Goal: Task Accomplishment & Management: Use online tool/utility

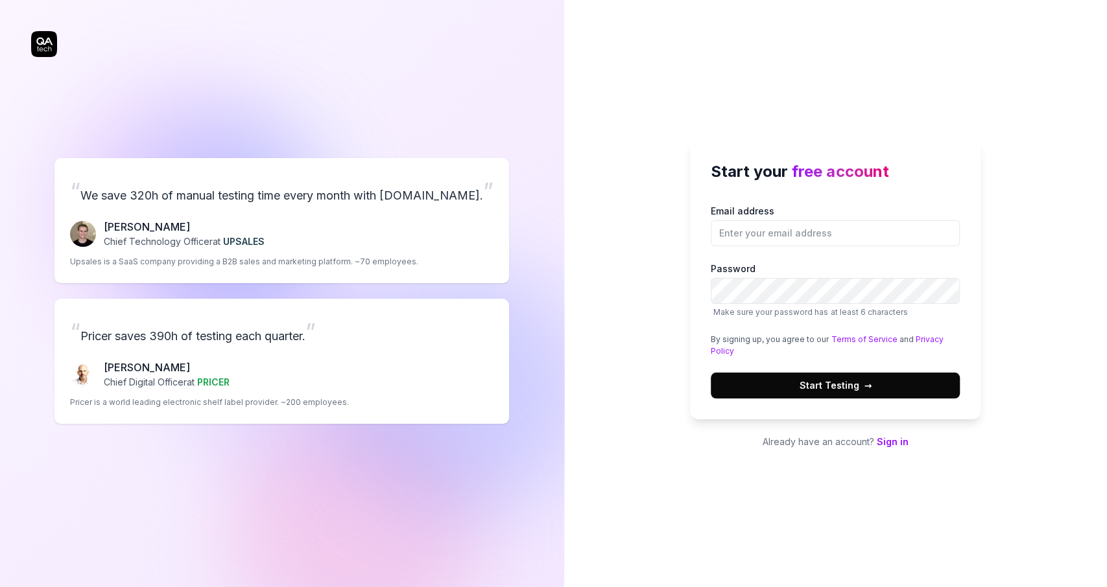
click at [66, 288] on div "“ We save 320h of manual testing time every month with QA.tech. ” Fredrik Seidl…" at bounding box center [282, 291] width 502 height 530
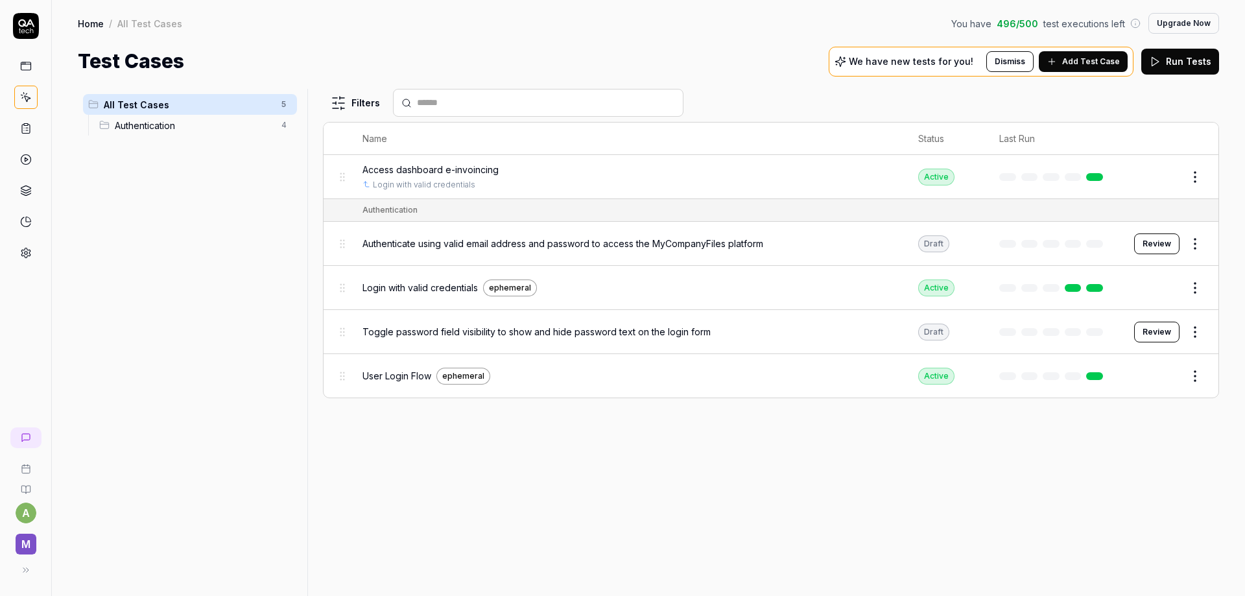
click at [25, 128] on icon at bounding box center [26, 129] width 12 height 12
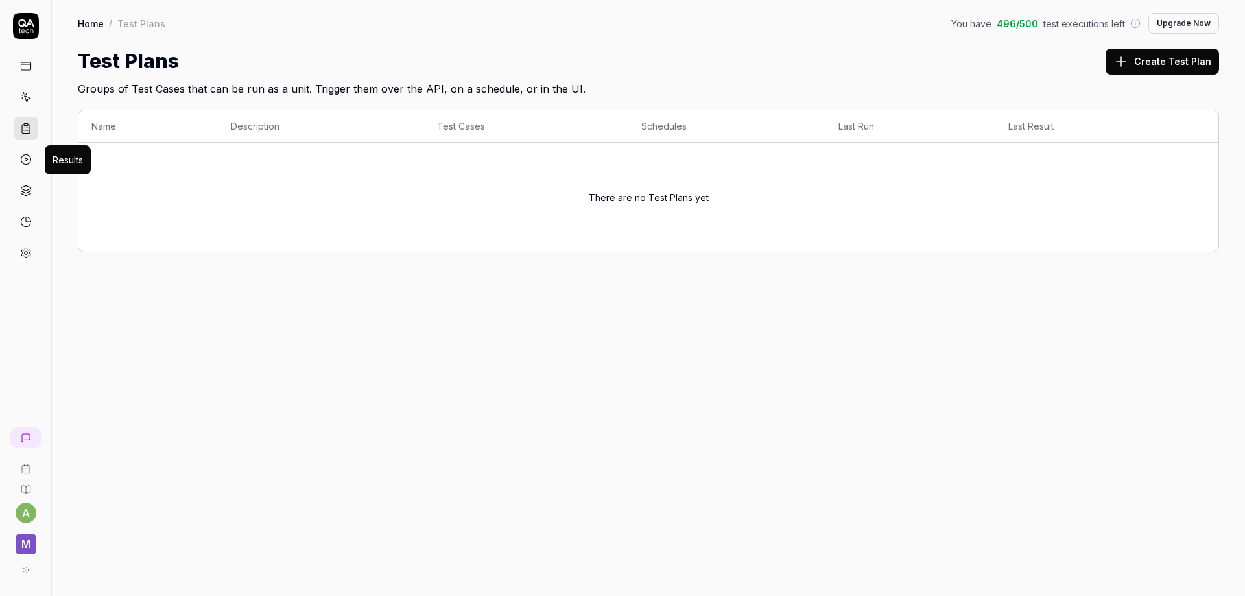
click at [27, 162] on icon at bounding box center [26, 160] width 12 height 12
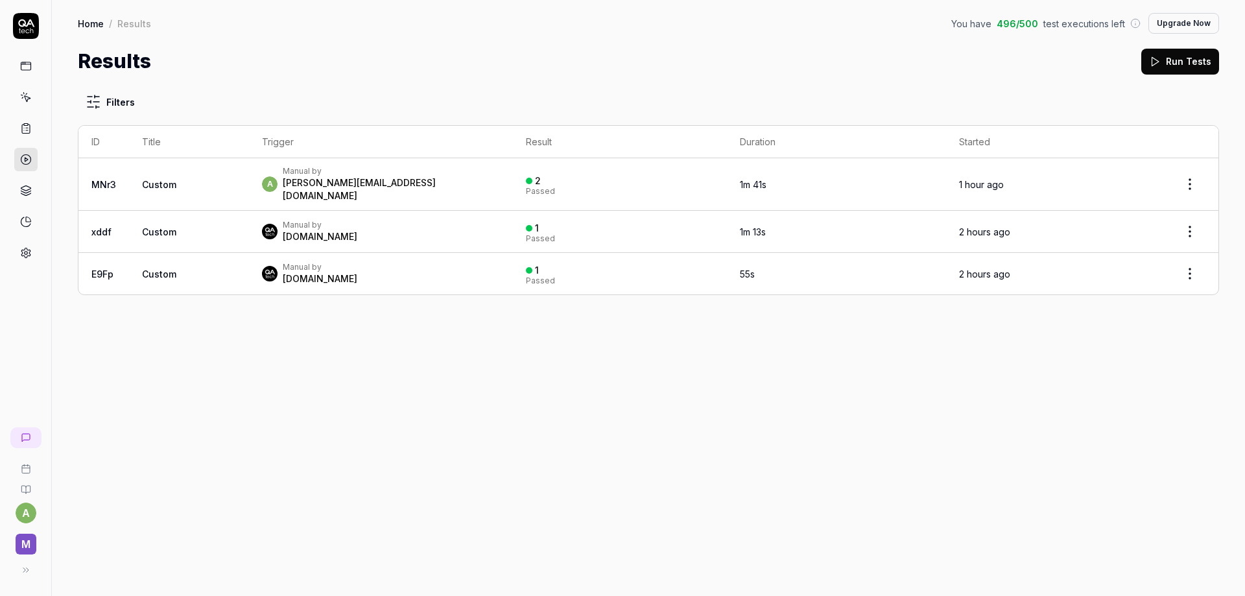
click at [30, 73] on link at bounding box center [25, 65] width 23 height 23
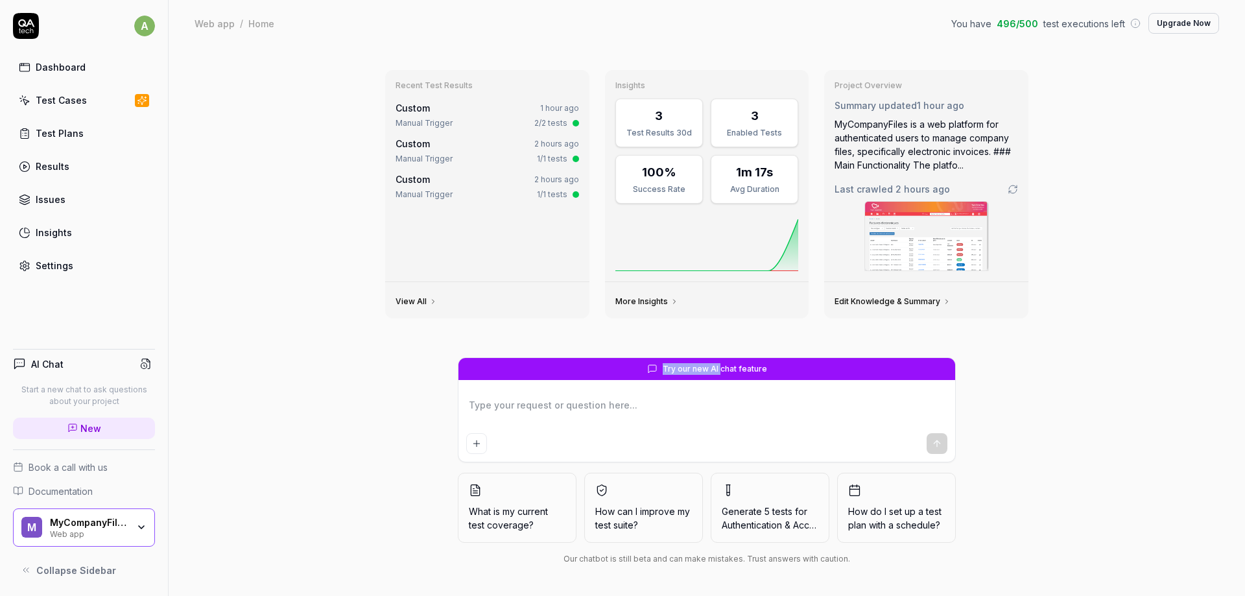
drag, startPoint x: 722, startPoint y: 368, endPoint x: 647, endPoint y: 366, distance: 74.6
click at [647, 366] on div "Try our new AI chat feature" at bounding box center [706, 369] width 497 height 22
click at [60, 131] on div "Test Plans" at bounding box center [60, 133] width 48 height 14
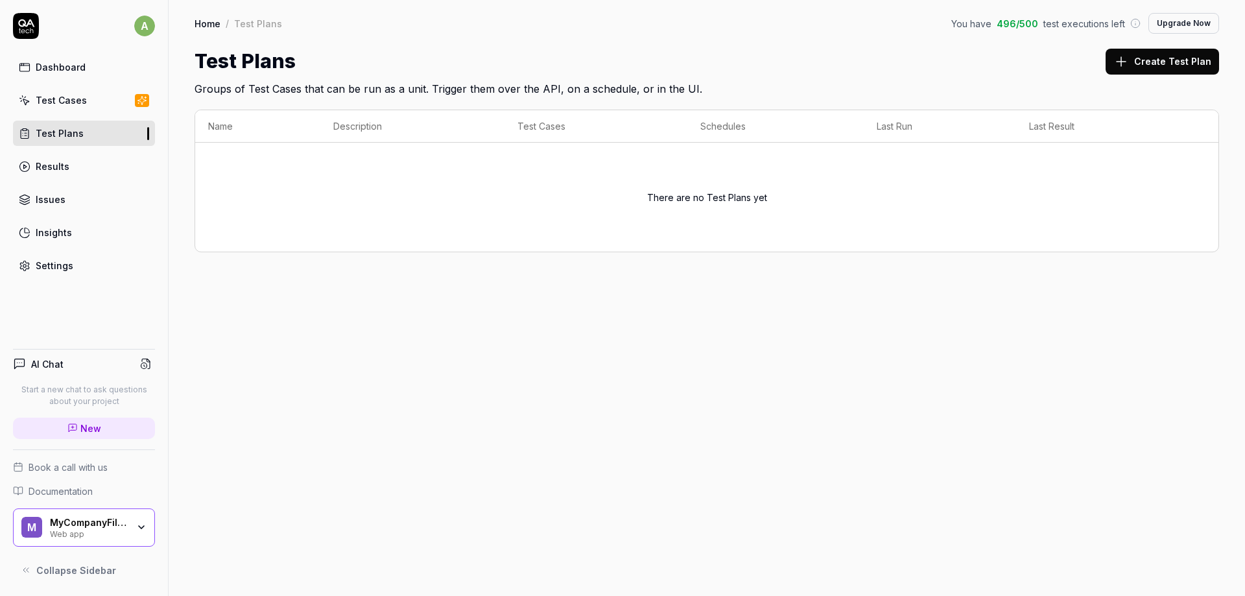
click at [63, 93] on link "Test Cases" at bounding box center [84, 100] width 142 height 25
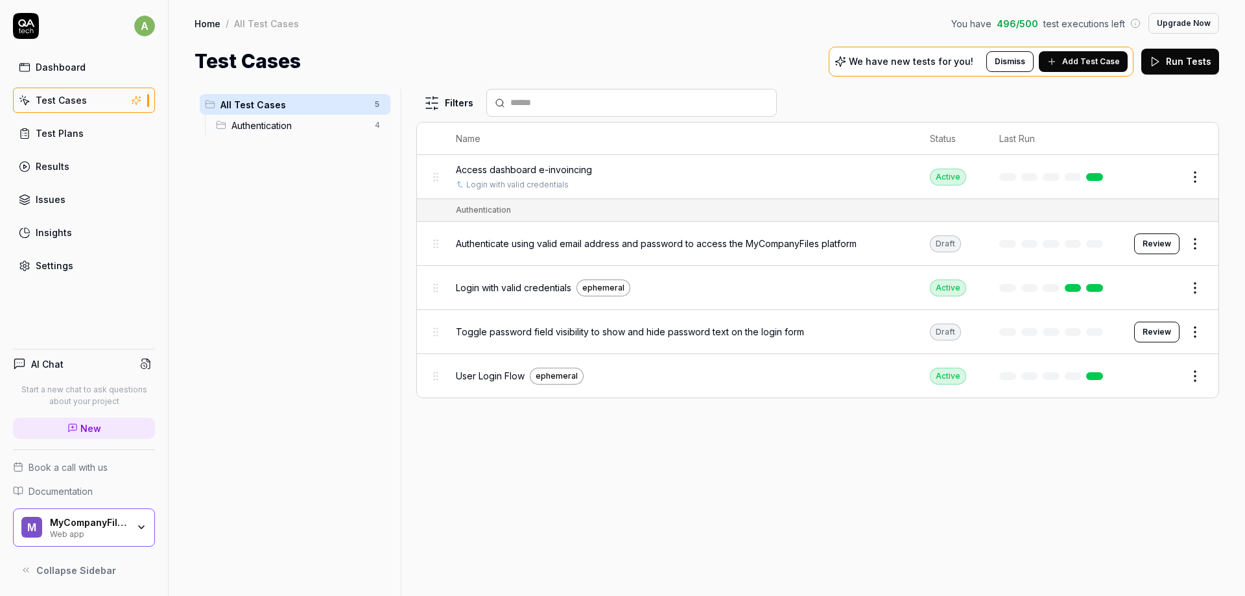
click at [1073, 56] on span "Add Test Case" at bounding box center [1091, 62] width 58 height 12
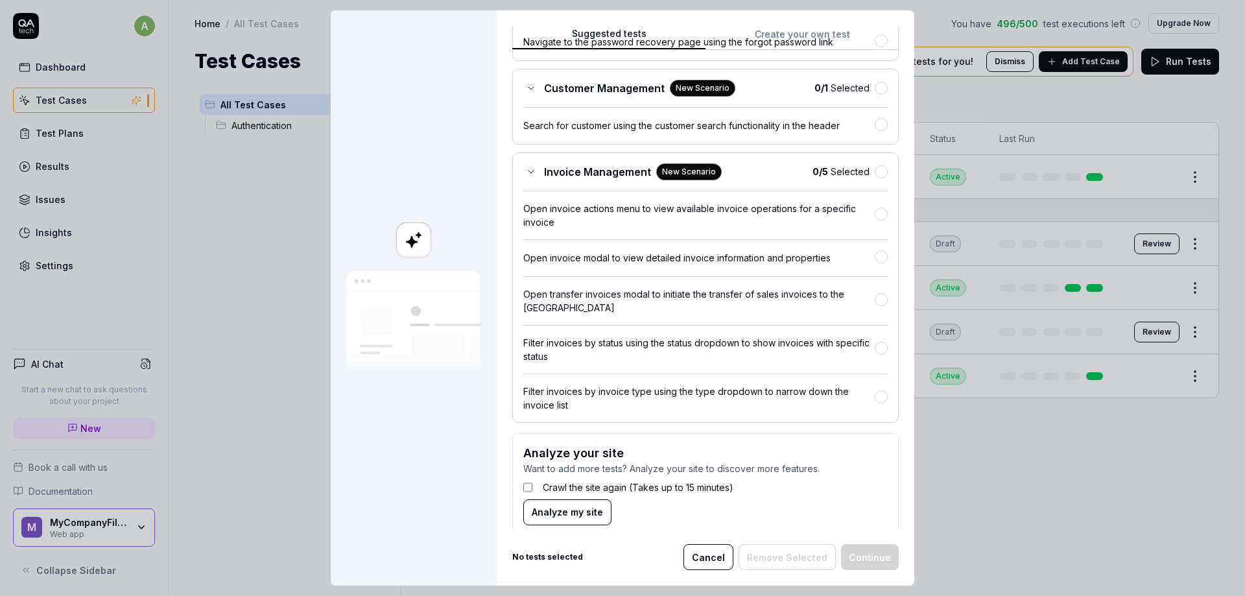
scroll to position [259, 0]
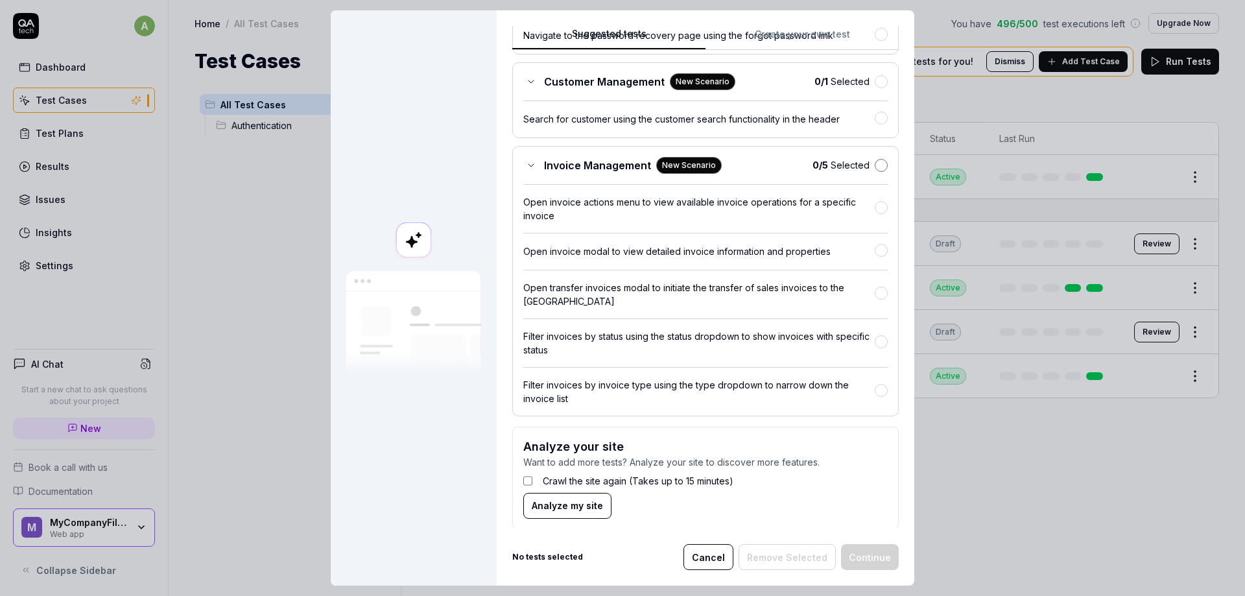
click at [882, 164] on button "button" at bounding box center [881, 165] width 13 height 13
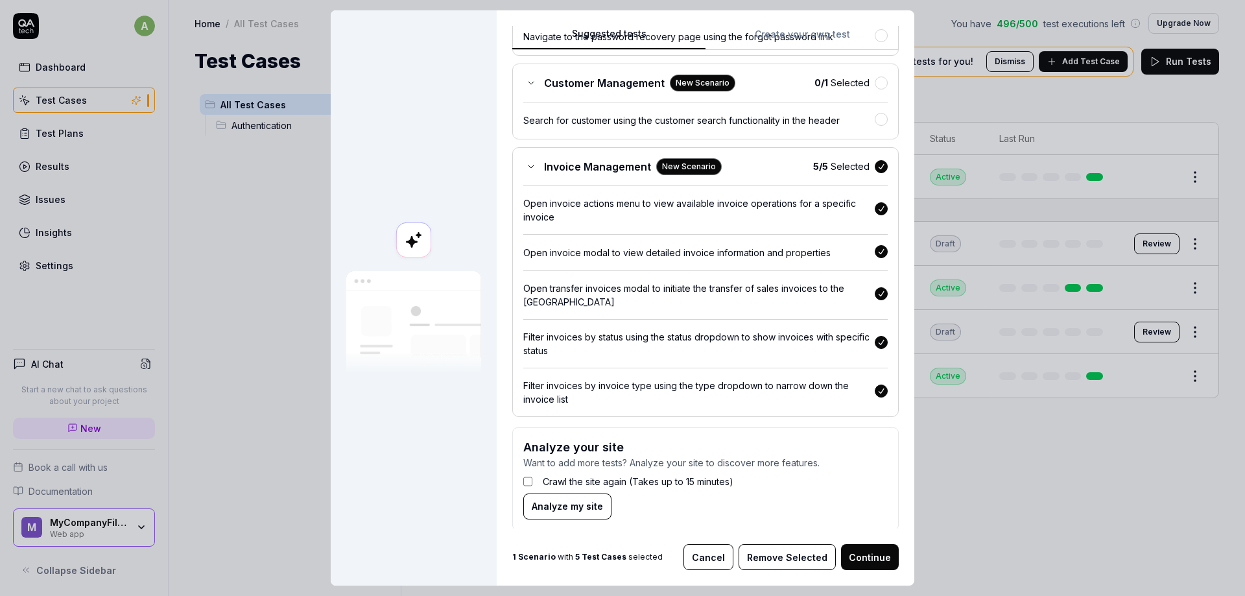
scroll to position [102, 0]
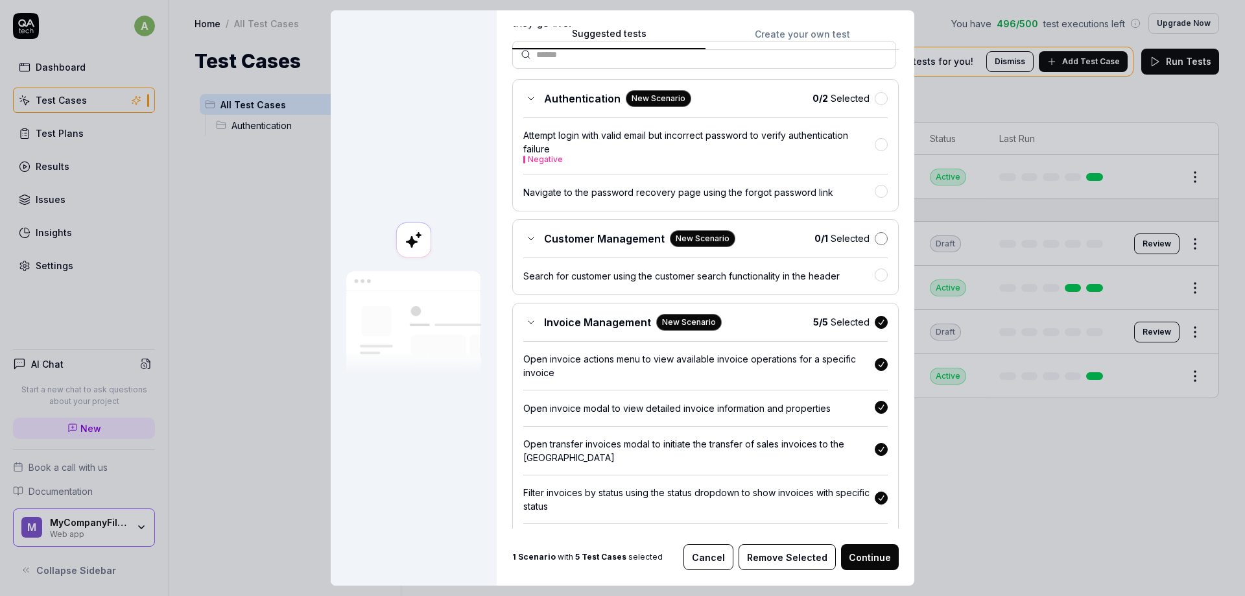
click at [877, 242] on button "button" at bounding box center [881, 238] width 13 height 13
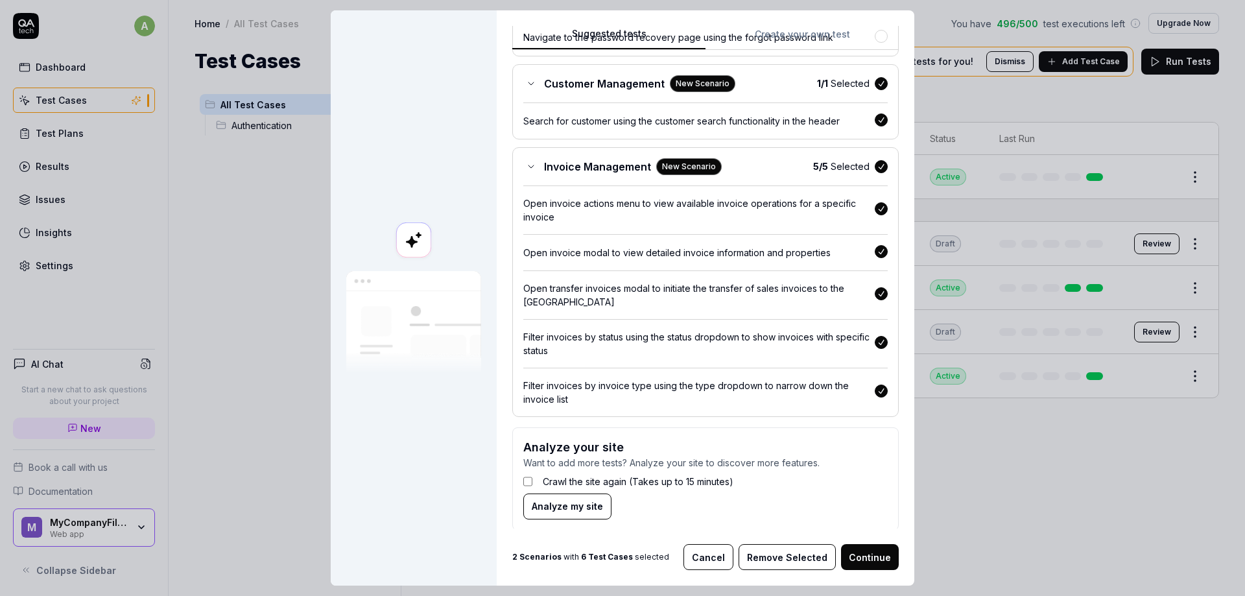
scroll to position [10, 0]
click at [889, 545] on button "Continue" at bounding box center [870, 557] width 58 height 26
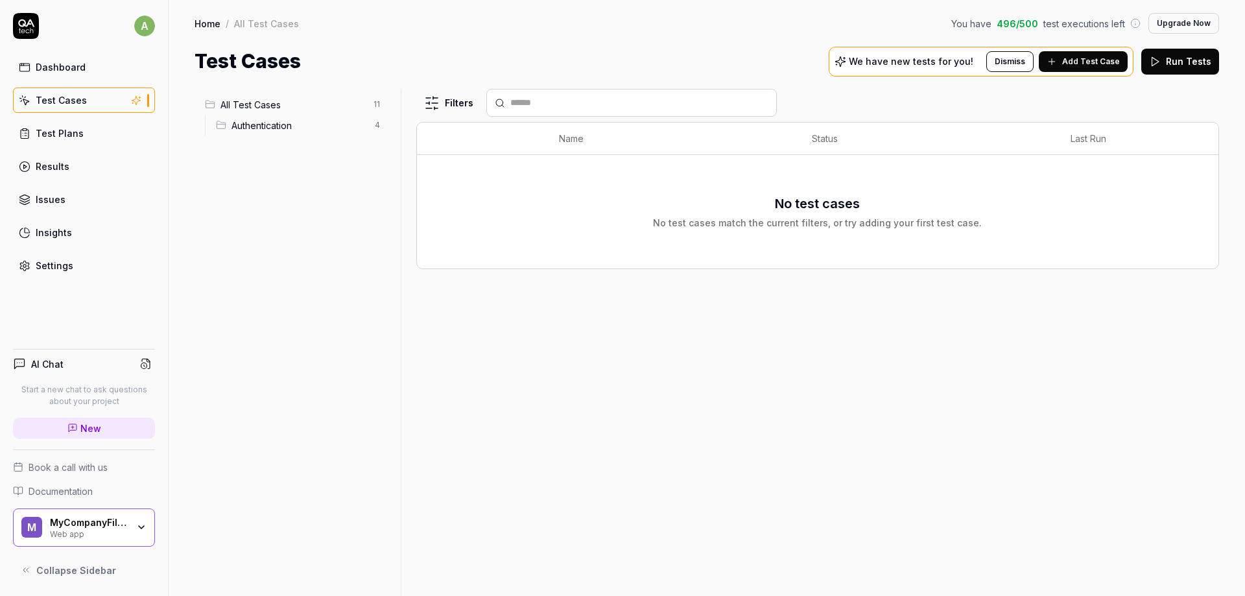
click at [93, 102] on link "Test Cases" at bounding box center [84, 100] width 142 height 25
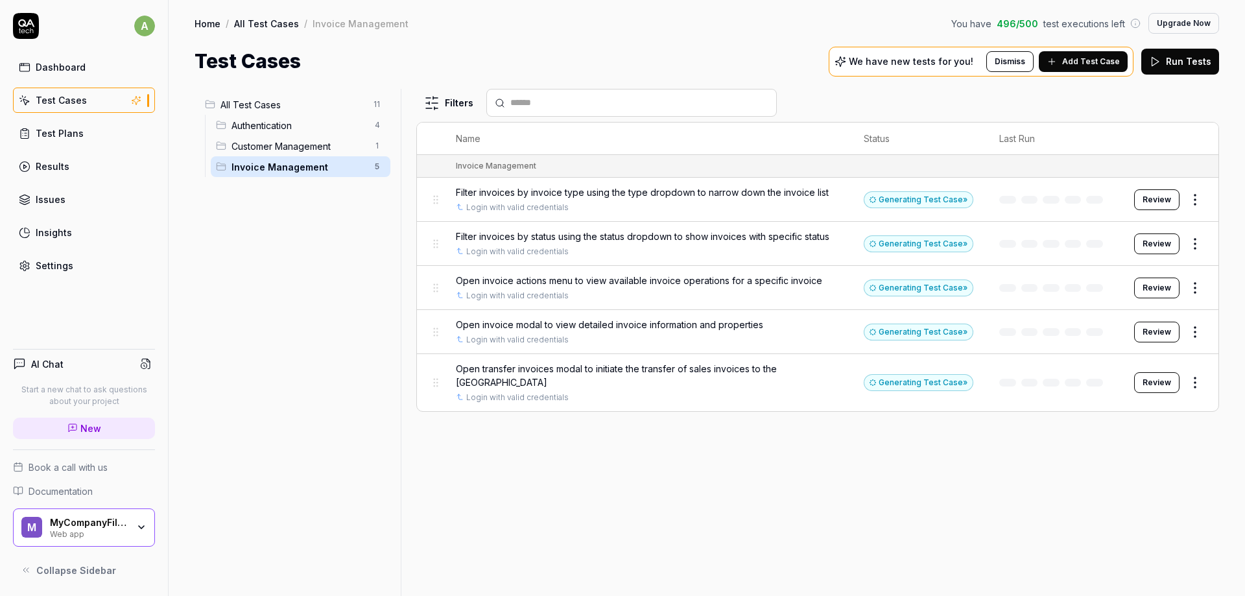
click at [286, 100] on span "All Test Cases" at bounding box center [292, 105] width 145 height 14
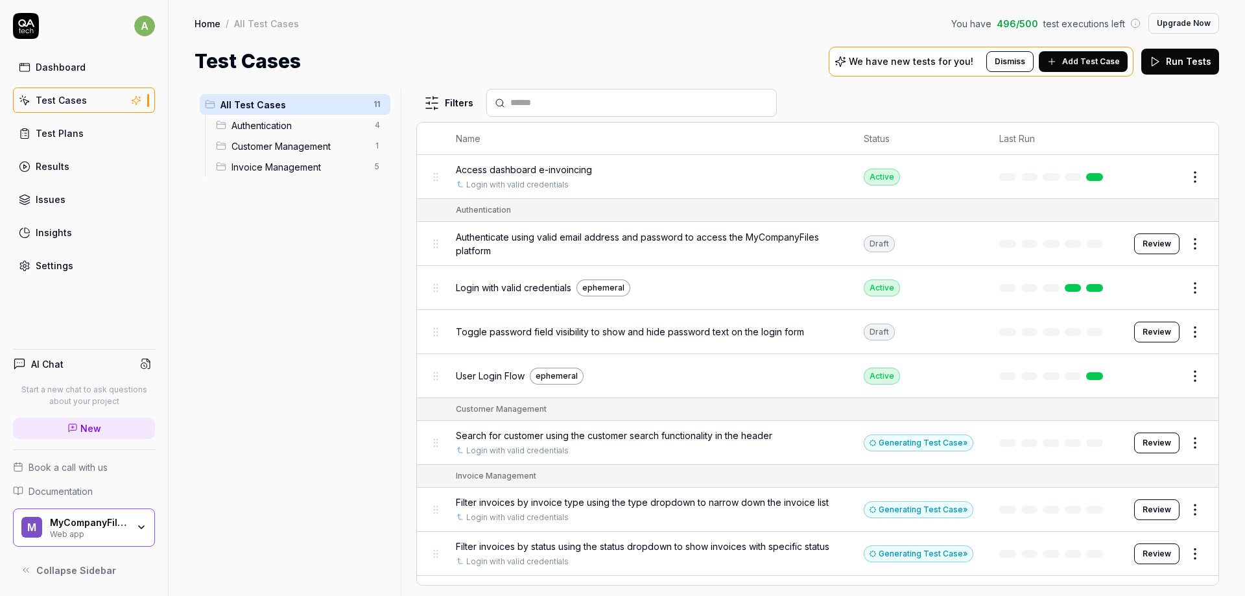
click at [261, 128] on span "Authentication" at bounding box center [298, 126] width 135 height 14
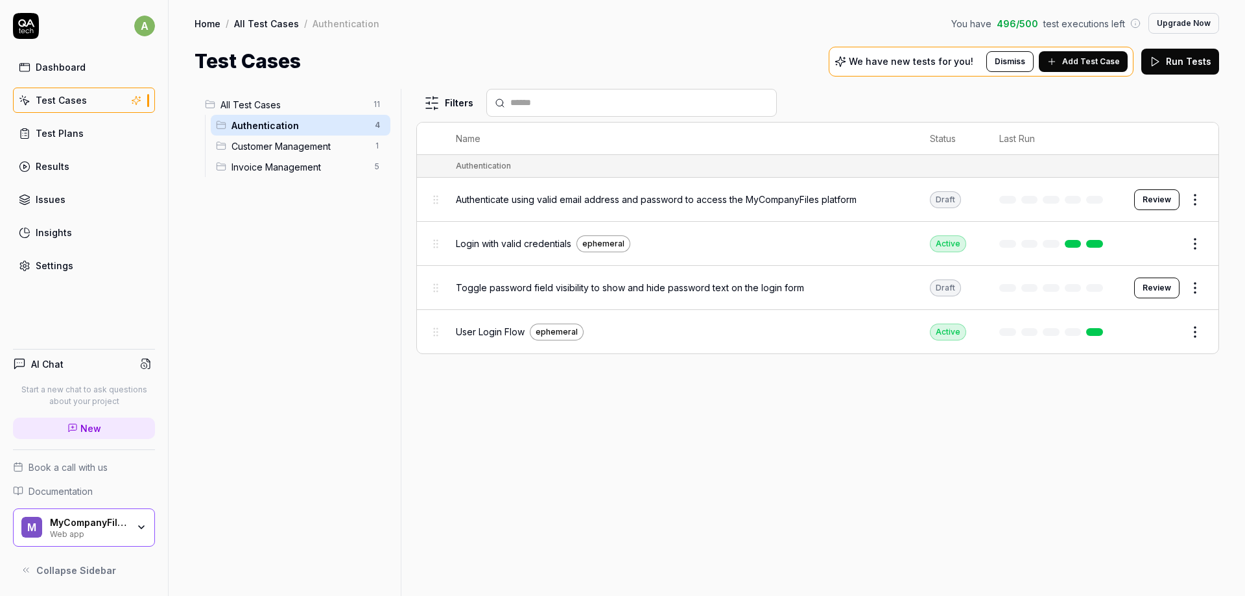
click at [260, 147] on span "Customer Management" at bounding box center [298, 146] width 135 height 14
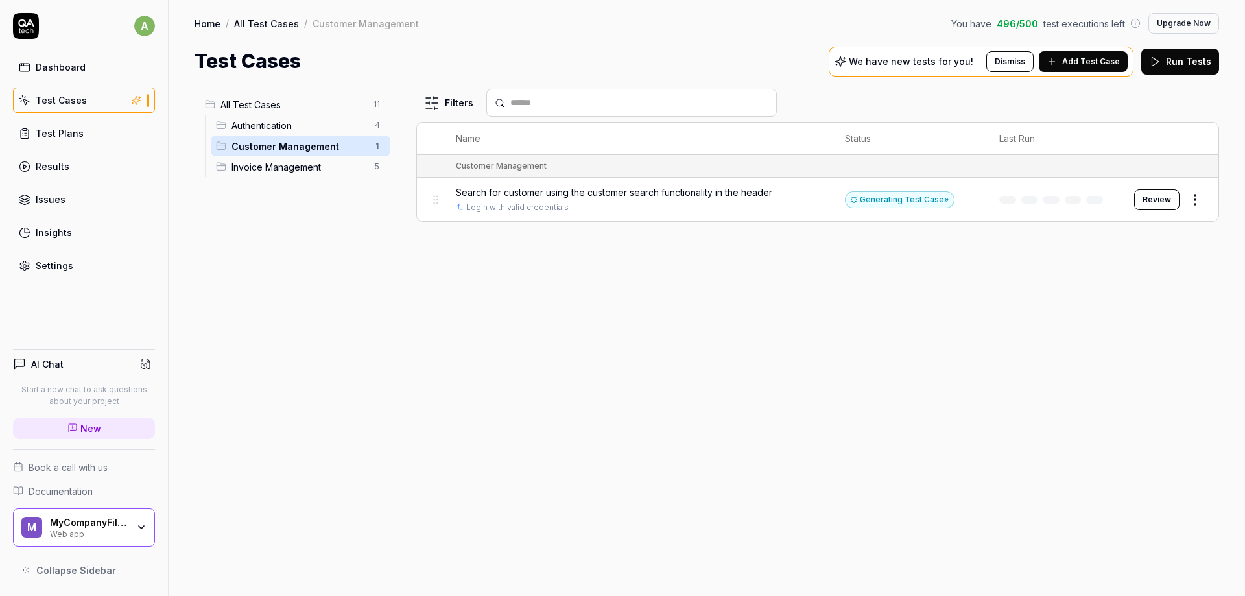
click at [263, 169] on span "Invoice Management" at bounding box center [298, 167] width 135 height 14
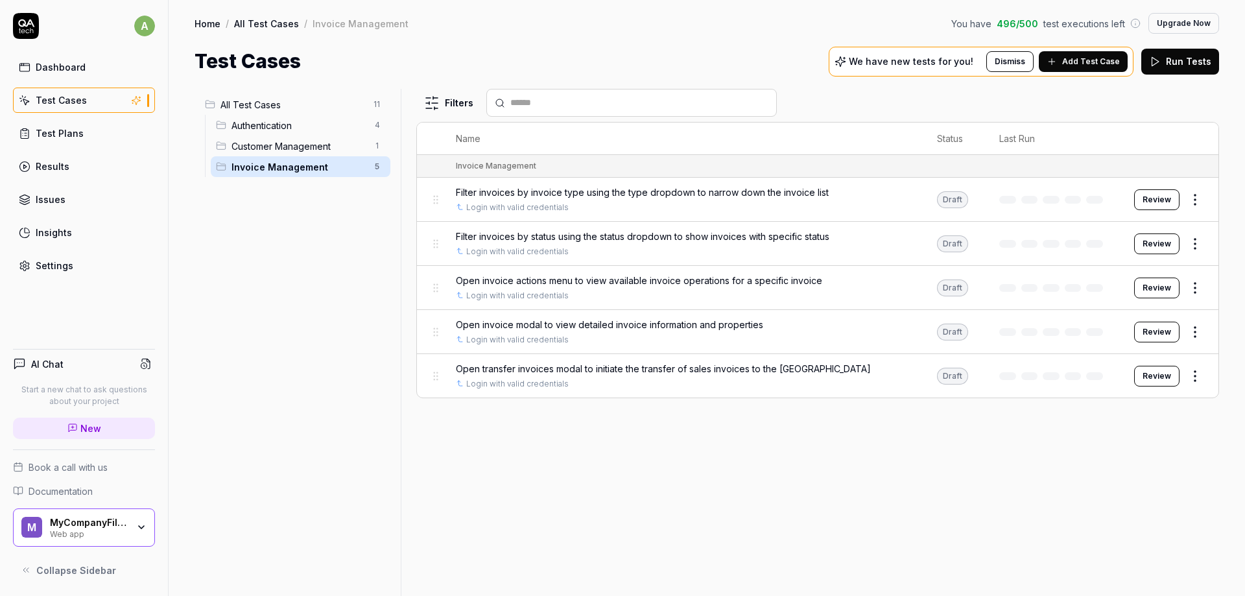
click at [307, 105] on span "All Test Cases" at bounding box center [292, 105] width 145 height 14
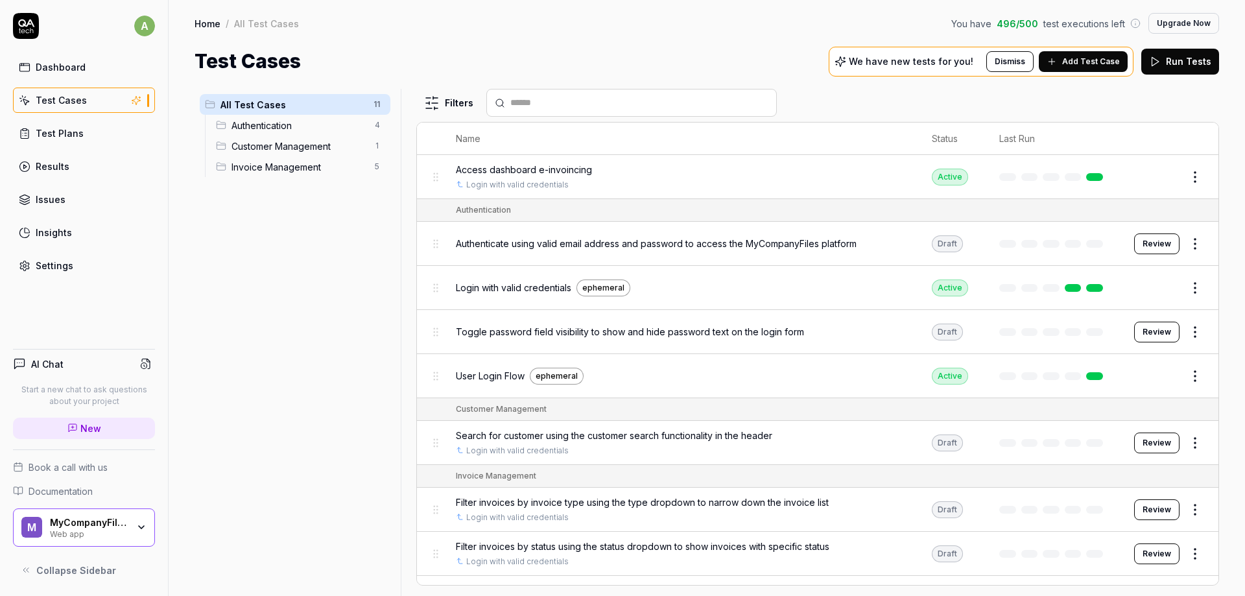
click at [1075, 57] on span "Add Test Case" at bounding box center [1091, 62] width 58 height 12
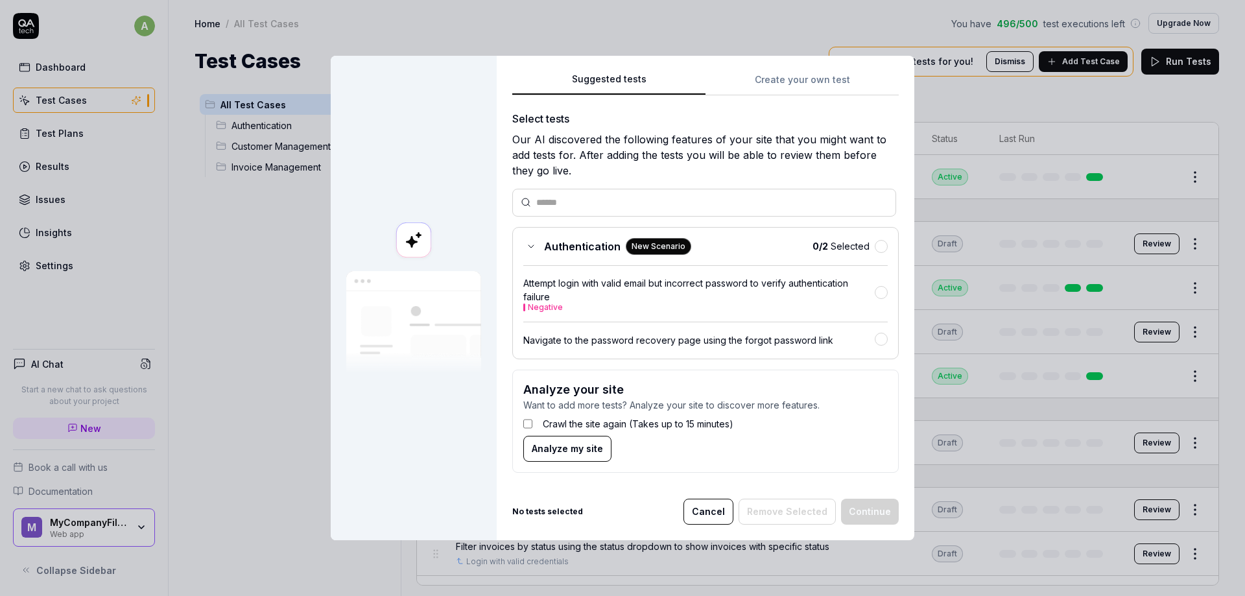
click at [806, 84] on div "Suggested tests Create your own test Select tests Our AI discovered the followi…" at bounding box center [705, 277] width 386 height 412
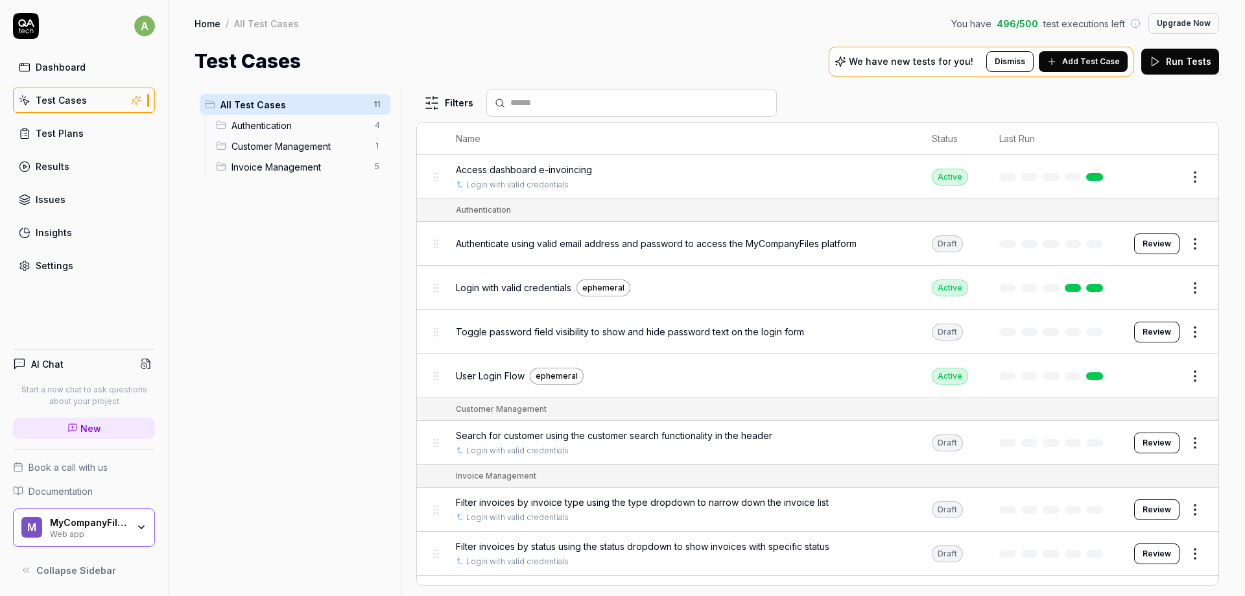
click at [939, 109] on body "a Dashboard Test Cases Test Plans Results Issues Insights Settings AI Chat Star…" at bounding box center [622, 298] width 1245 height 596
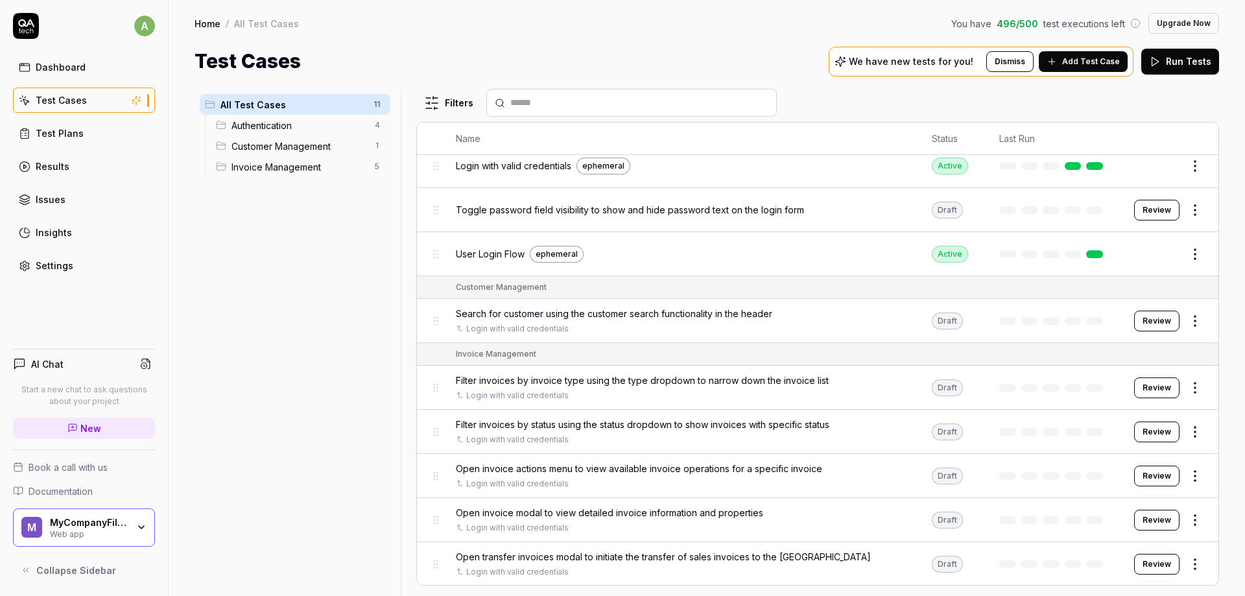
scroll to position [123, 0]
click at [1187, 322] on html "a Dashboard Test Cases Test Plans Results Issues Insights Settings AI Chat Star…" at bounding box center [622, 298] width 1245 height 596
click at [673, 314] on html "a Dashboard Test Cases Test Plans Results Issues Insights Settings AI Chat Star…" at bounding box center [622, 298] width 1245 height 596
click at [1192, 308] on html "a Dashboard Test Cases Test Plans Results Issues Insights Settings AI Chat Star…" at bounding box center [622, 298] width 1245 height 596
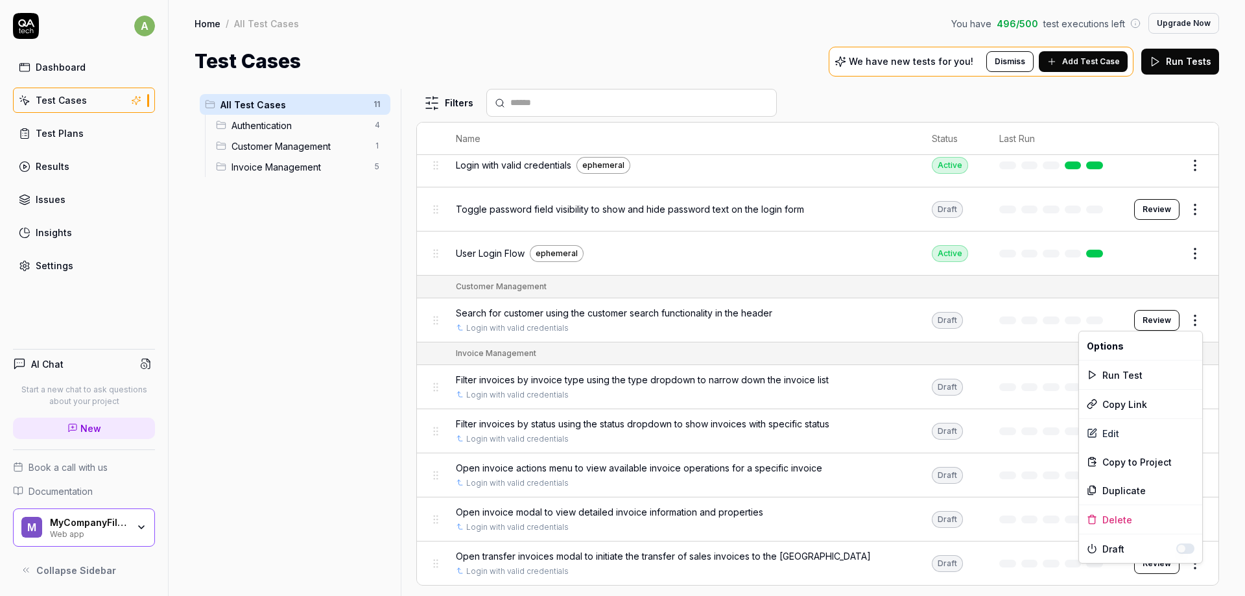
click at [1154, 323] on html "a Dashboard Test Cases Test Plans Results Issues Insights Settings AI Chat Star…" at bounding box center [622, 298] width 1245 height 596
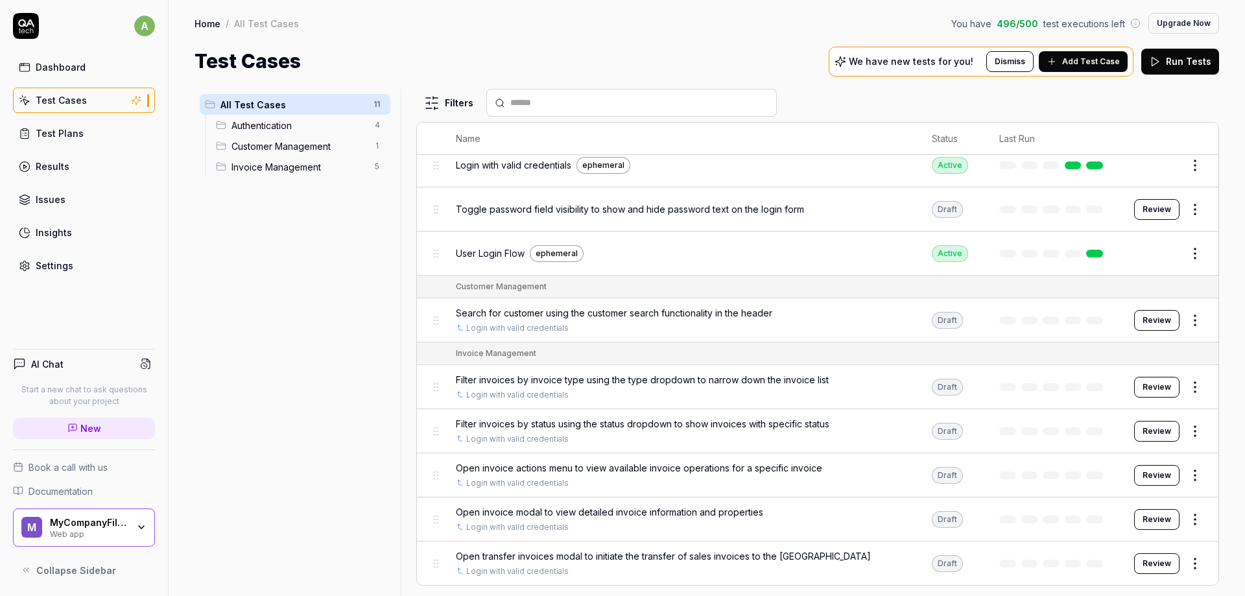
click at [1147, 317] on button "Review" at bounding box center [1156, 320] width 45 height 21
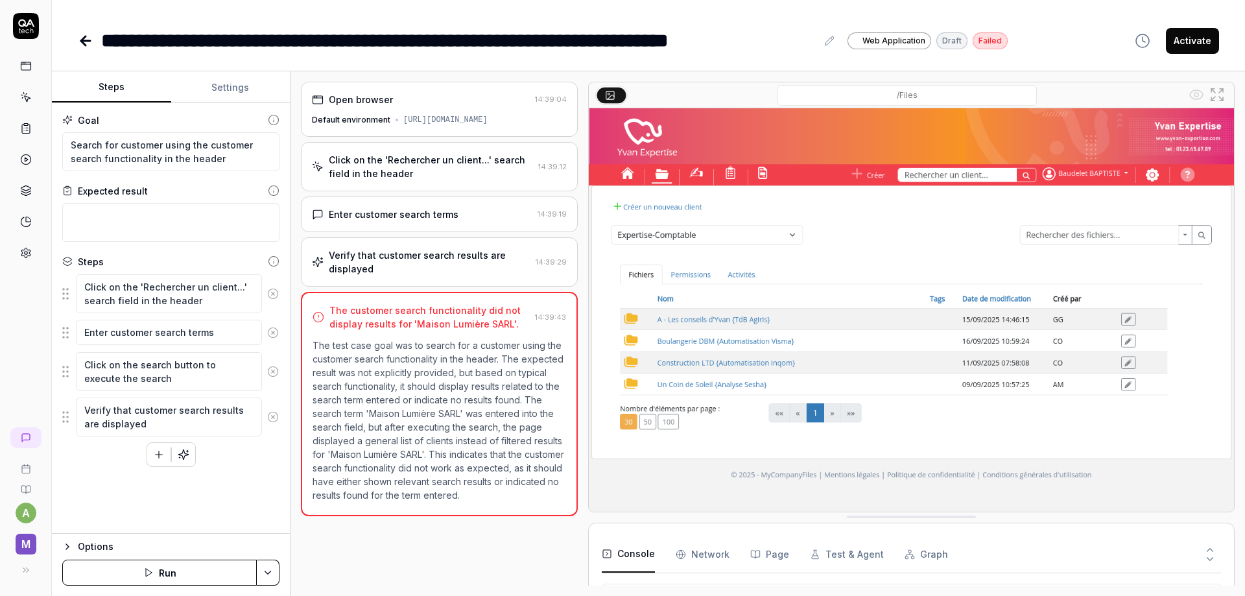
click at [1213, 34] on button "Activate" at bounding box center [1192, 41] width 53 height 26
click at [82, 42] on icon at bounding box center [83, 40] width 5 height 9
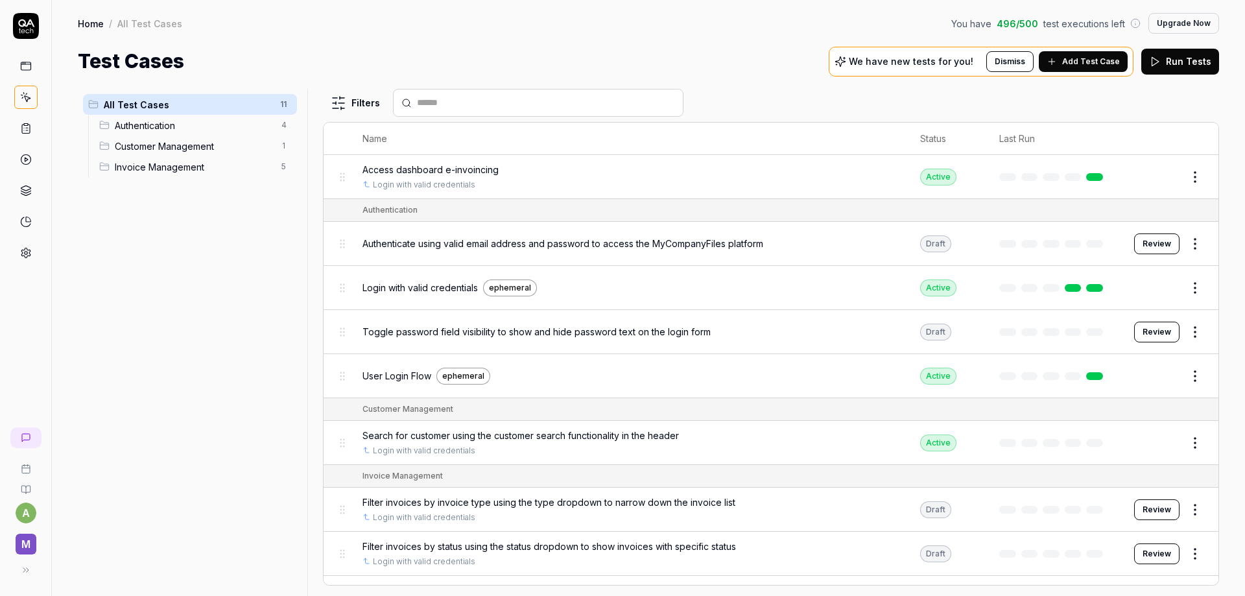
scroll to position [123, 0]
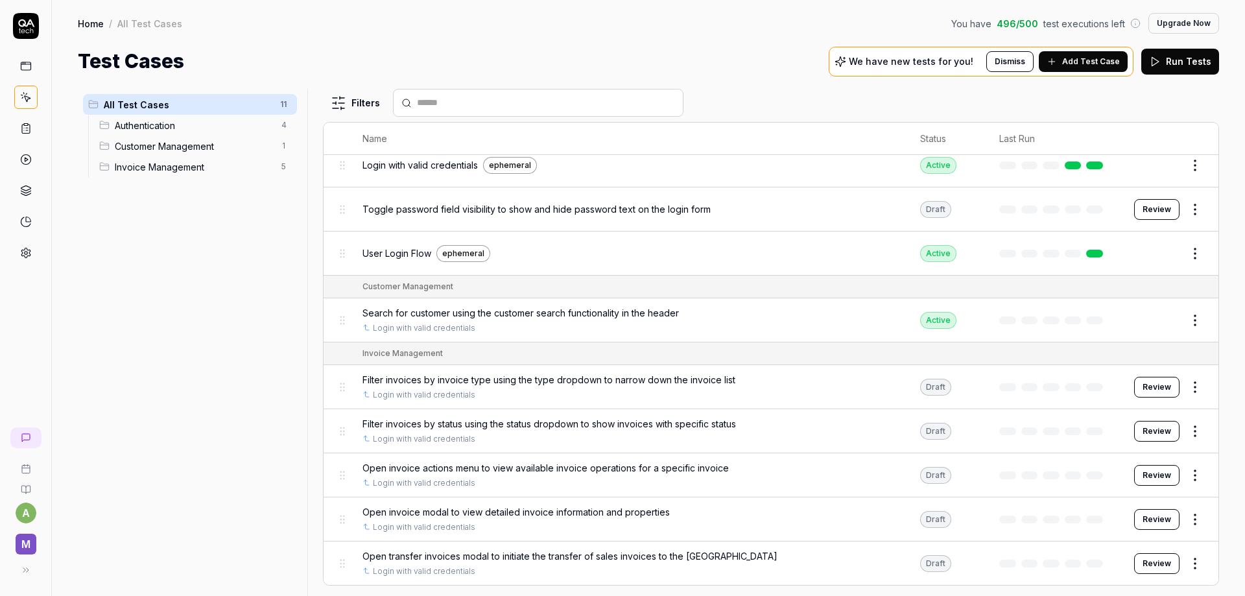
click at [1165, 384] on button "Review" at bounding box center [1156, 387] width 45 height 21
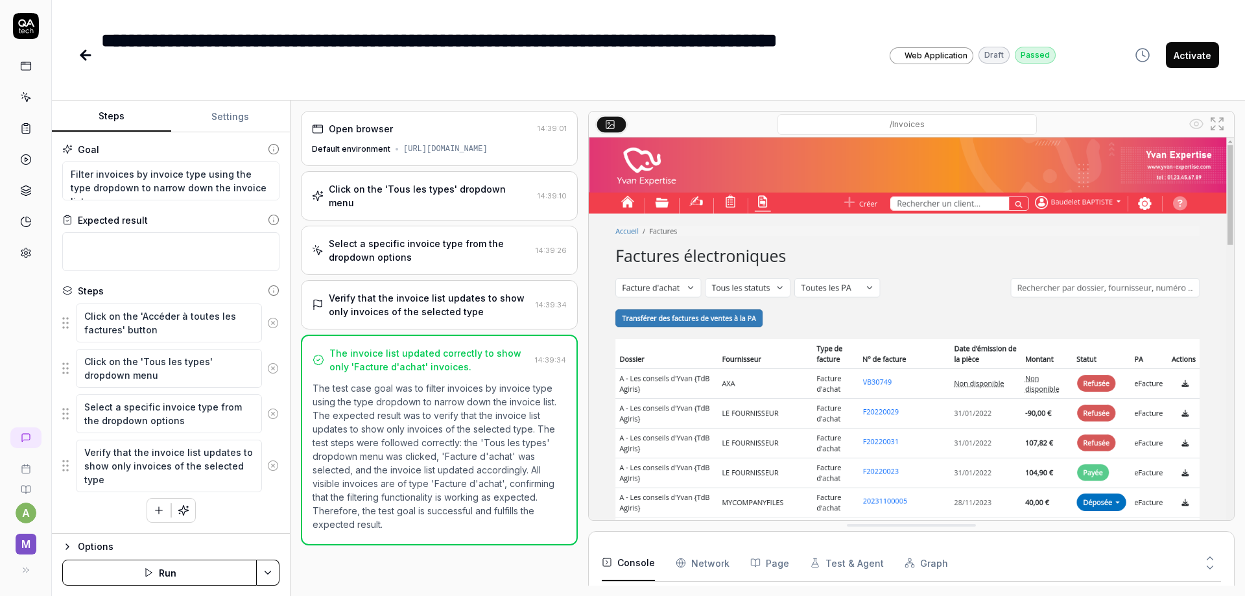
click at [1192, 65] on button "Activate" at bounding box center [1192, 55] width 53 height 26
click at [78, 55] on icon at bounding box center [86, 55] width 16 height 16
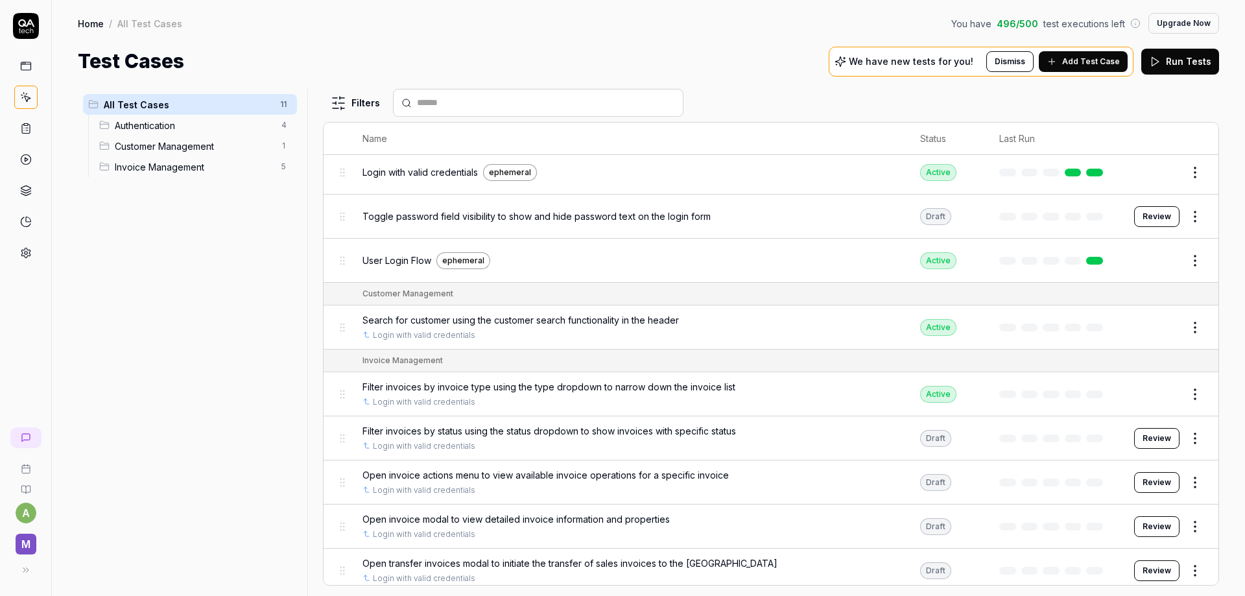
scroll to position [123, 0]
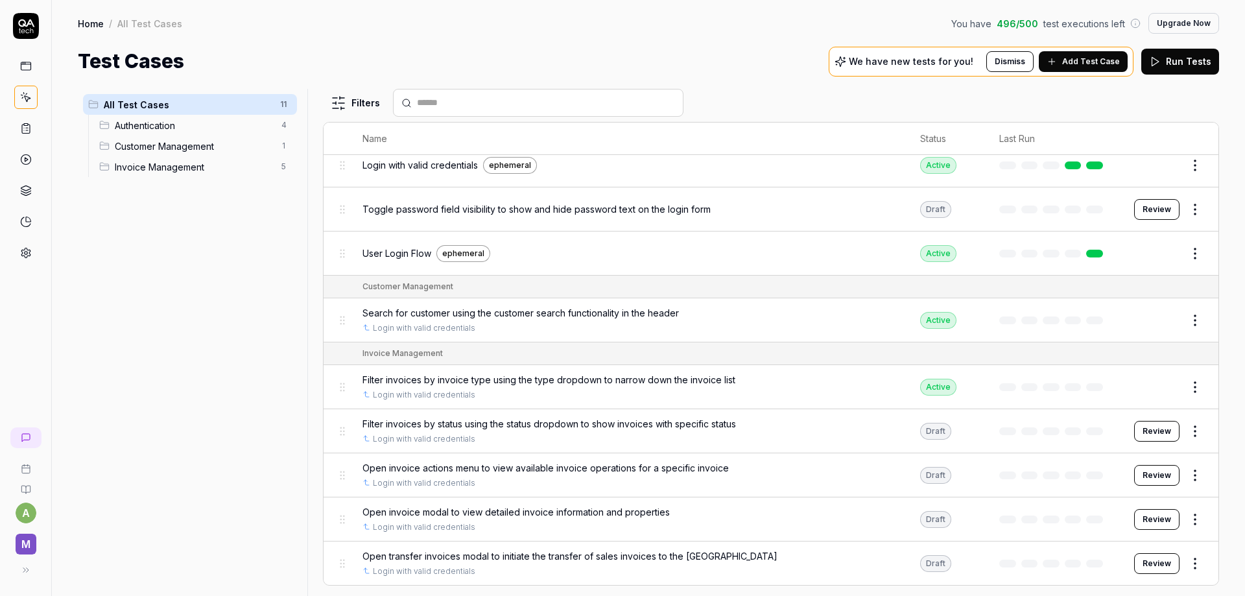
click at [1147, 433] on button "Review" at bounding box center [1156, 431] width 45 height 21
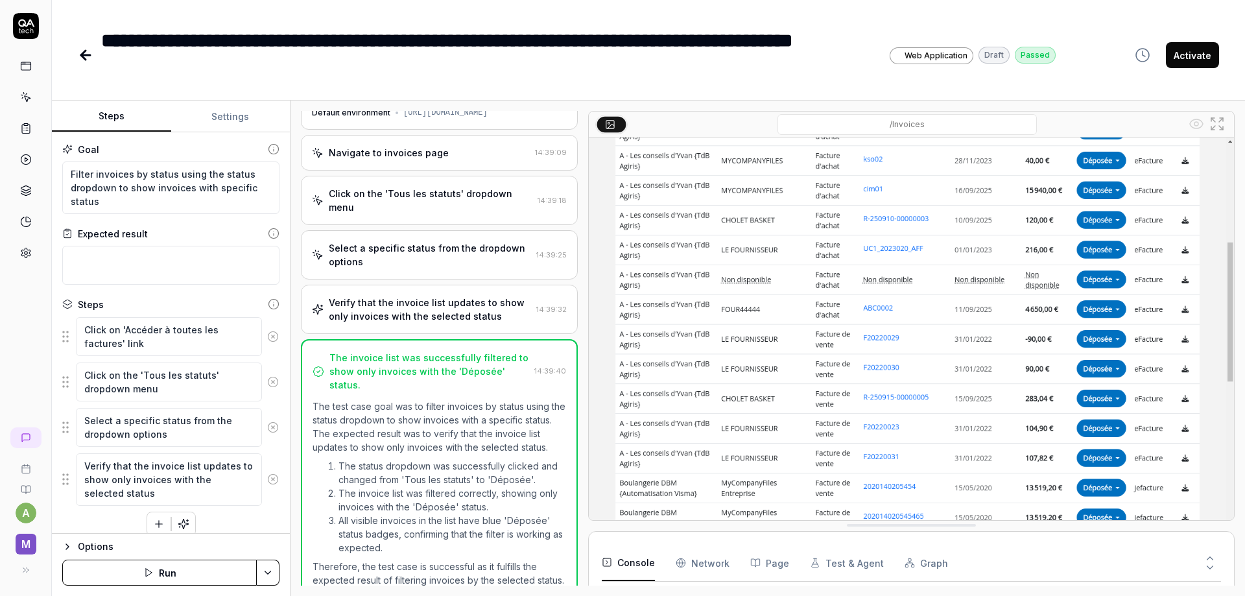
click at [1186, 49] on button "Activate" at bounding box center [1192, 55] width 53 height 26
click at [90, 47] on icon at bounding box center [86, 55] width 16 height 16
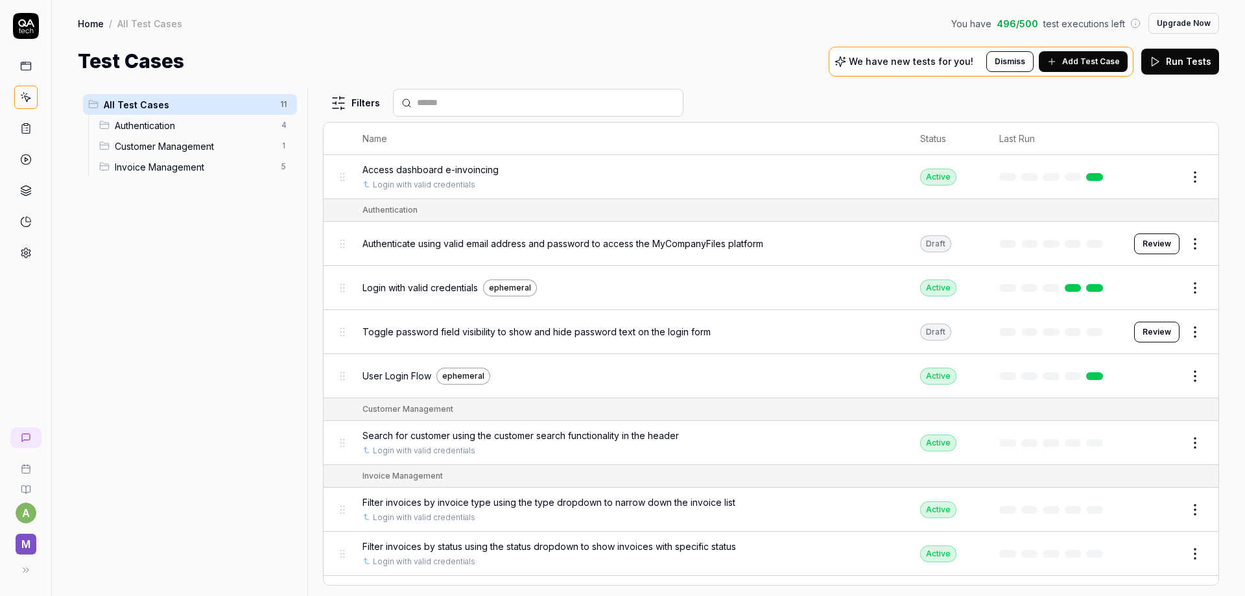
scroll to position [123, 0]
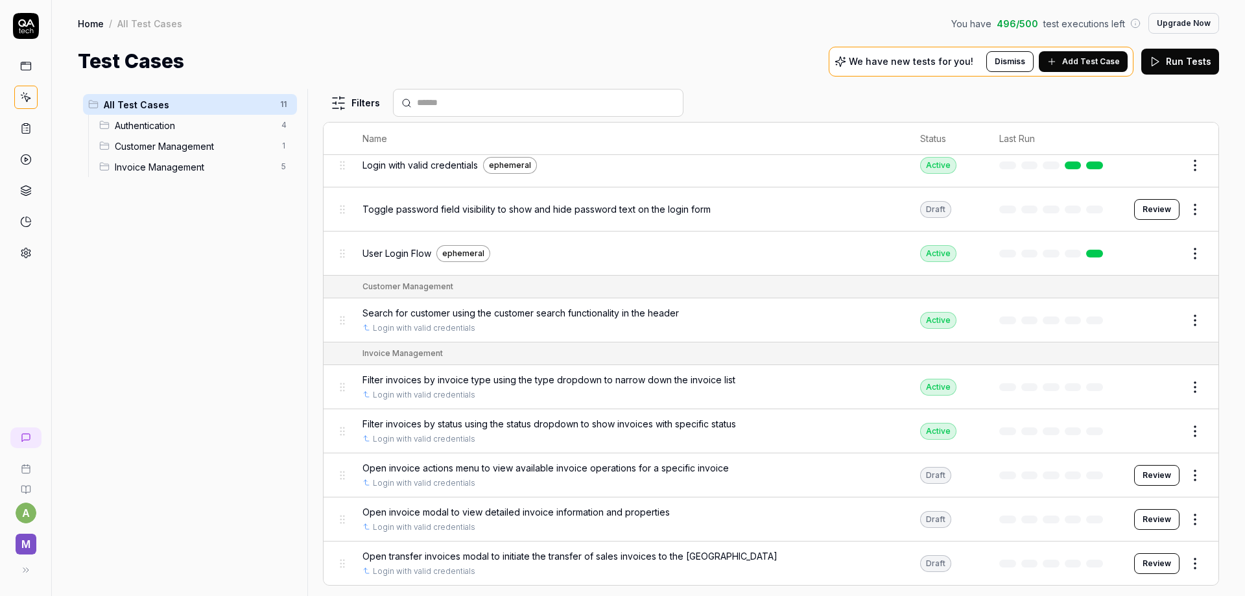
click at [1153, 480] on button "Review" at bounding box center [1156, 475] width 45 height 21
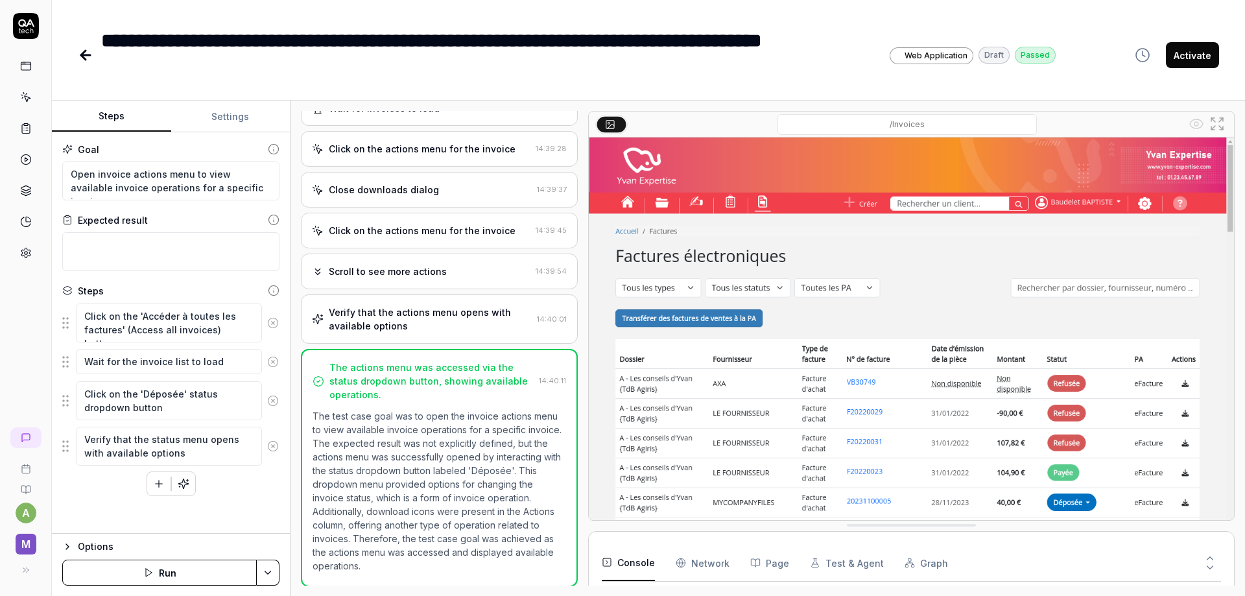
scroll to position [121, 0]
click at [1199, 62] on button "Activate" at bounding box center [1192, 55] width 53 height 26
click at [80, 50] on icon at bounding box center [86, 55] width 16 height 16
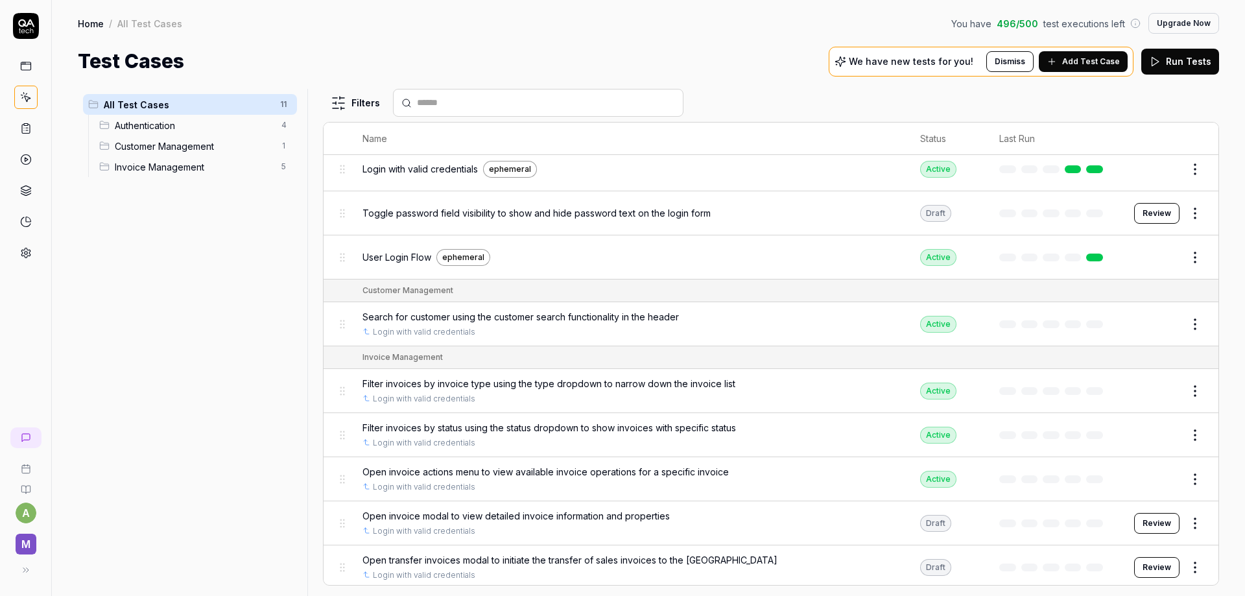
scroll to position [123, 0]
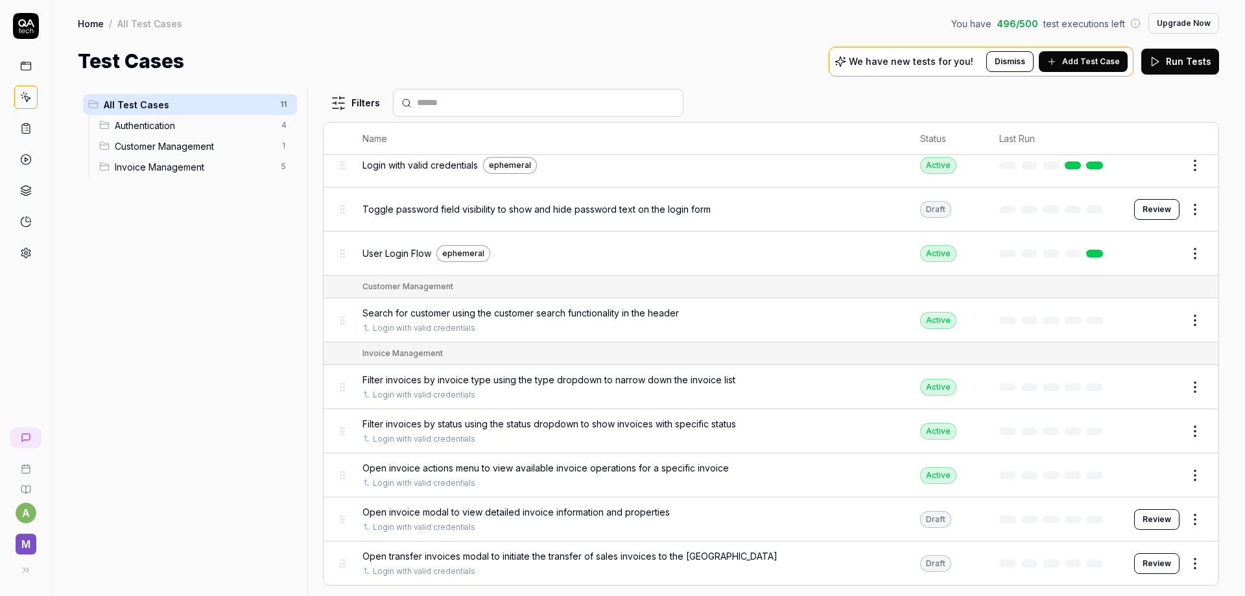
click at [1150, 515] on button "Review" at bounding box center [1156, 519] width 45 height 21
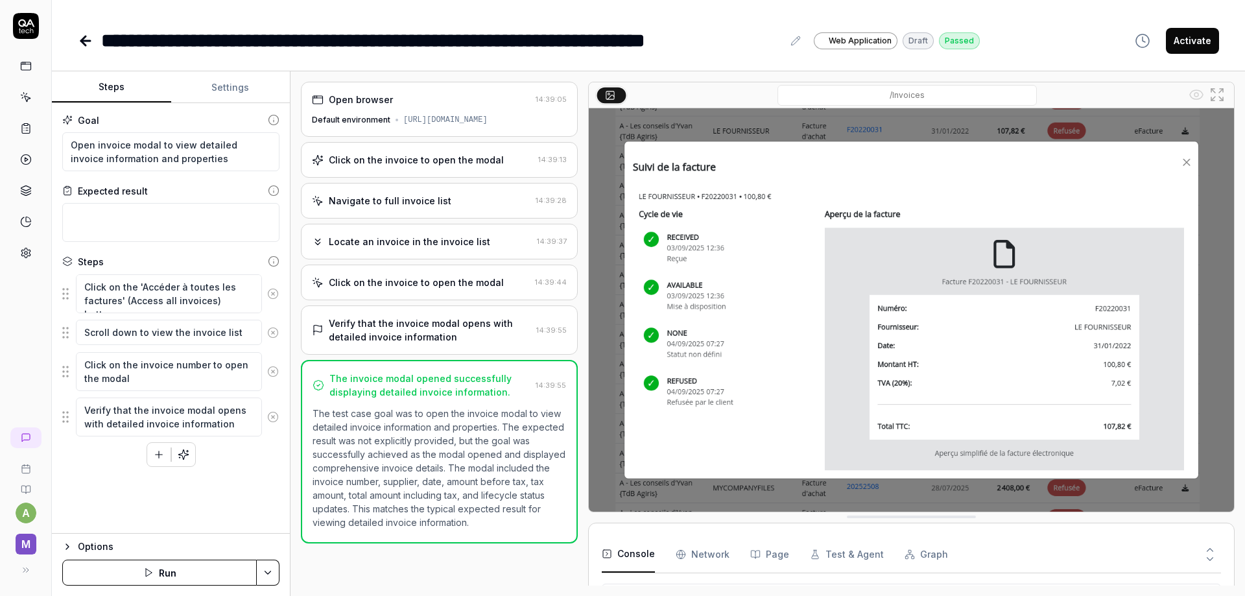
click at [1178, 64] on div "**********" at bounding box center [648, 298] width 1193 height 596
click at [1184, 50] on button "Activate" at bounding box center [1192, 41] width 53 height 26
click at [84, 36] on icon at bounding box center [86, 41] width 16 height 16
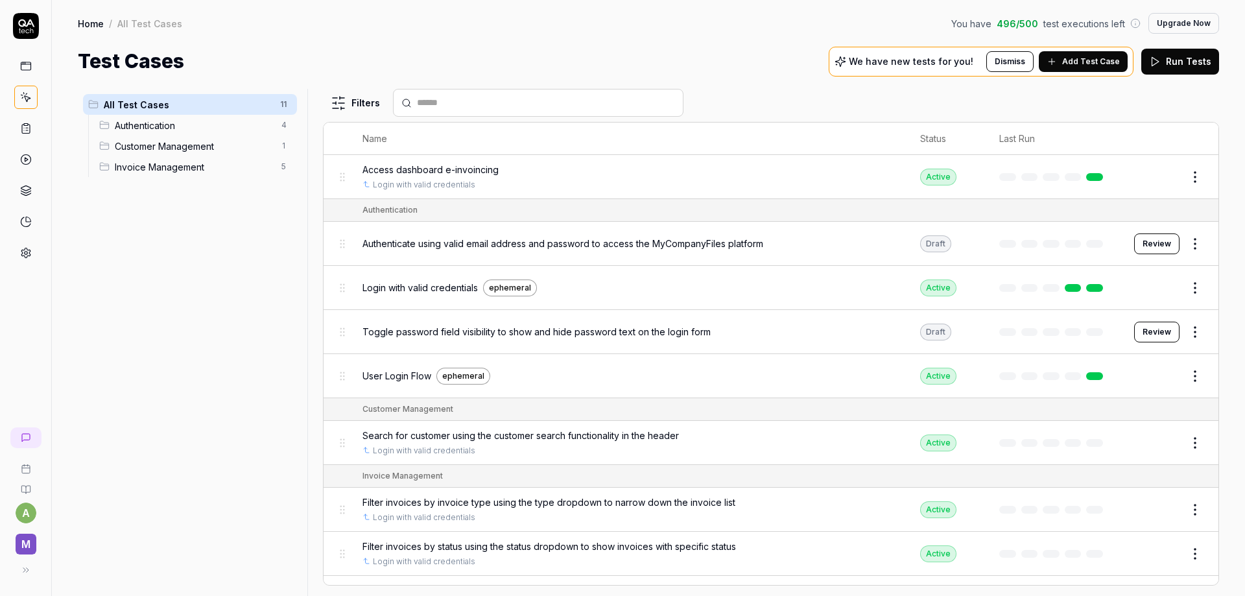
scroll to position [123, 0]
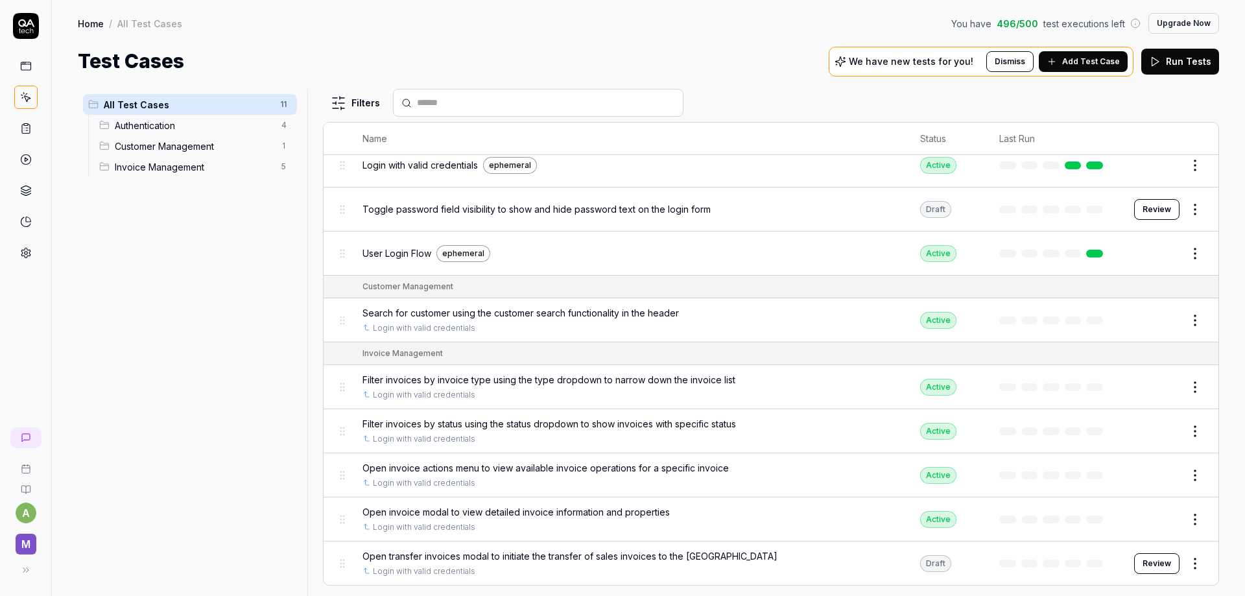
click at [1148, 565] on button "Review" at bounding box center [1156, 563] width 45 height 21
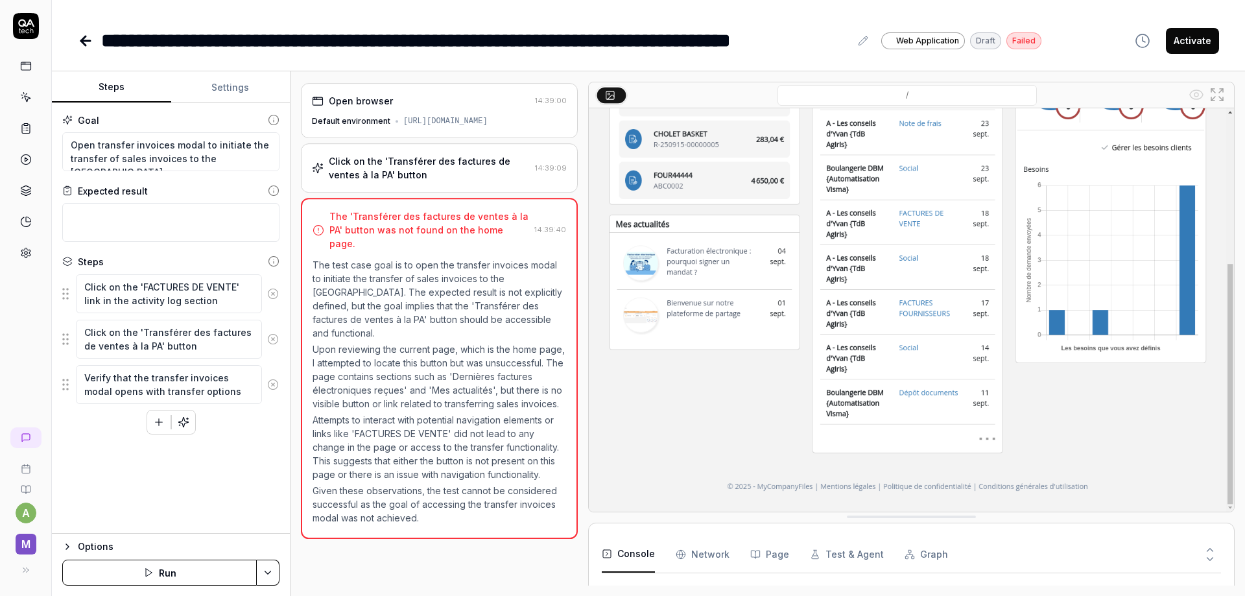
click at [1200, 42] on button "Activate" at bounding box center [1192, 41] width 53 height 26
click at [1162, 48] on button "Convert to draft" at bounding box center [1174, 41] width 90 height 26
click at [69, 41] on div "**********" at bounding box center [648, 27] width 1193 height 55
click at [80, 42] on icon at bounding box center [86, 41] width 16 height 16
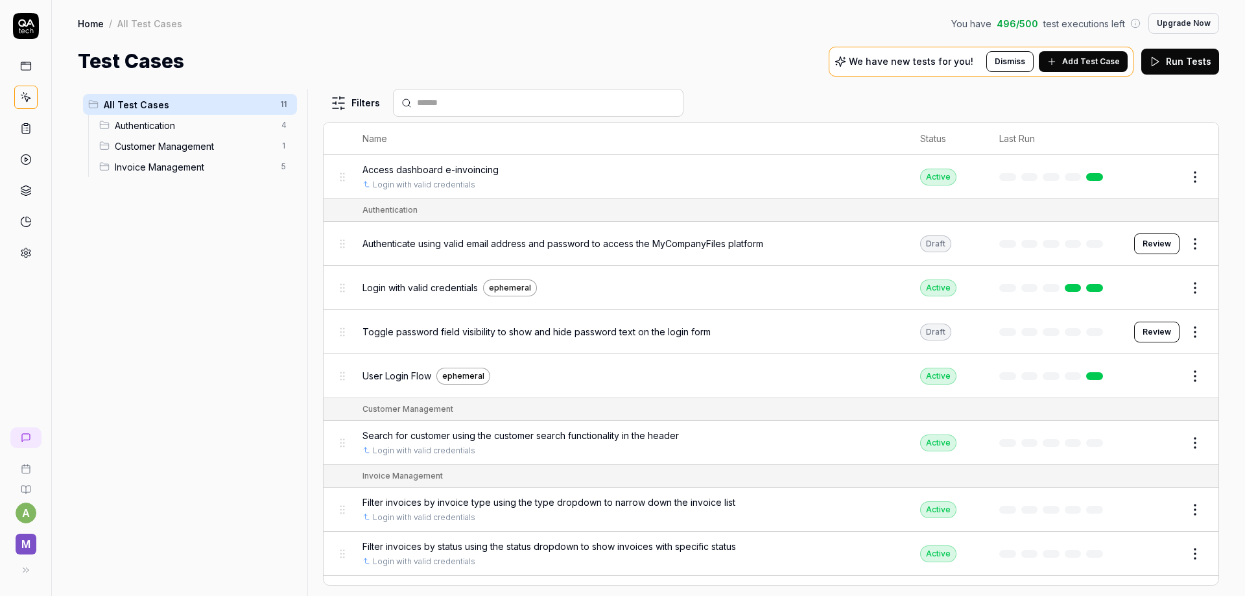
scroll to position [123, 0]
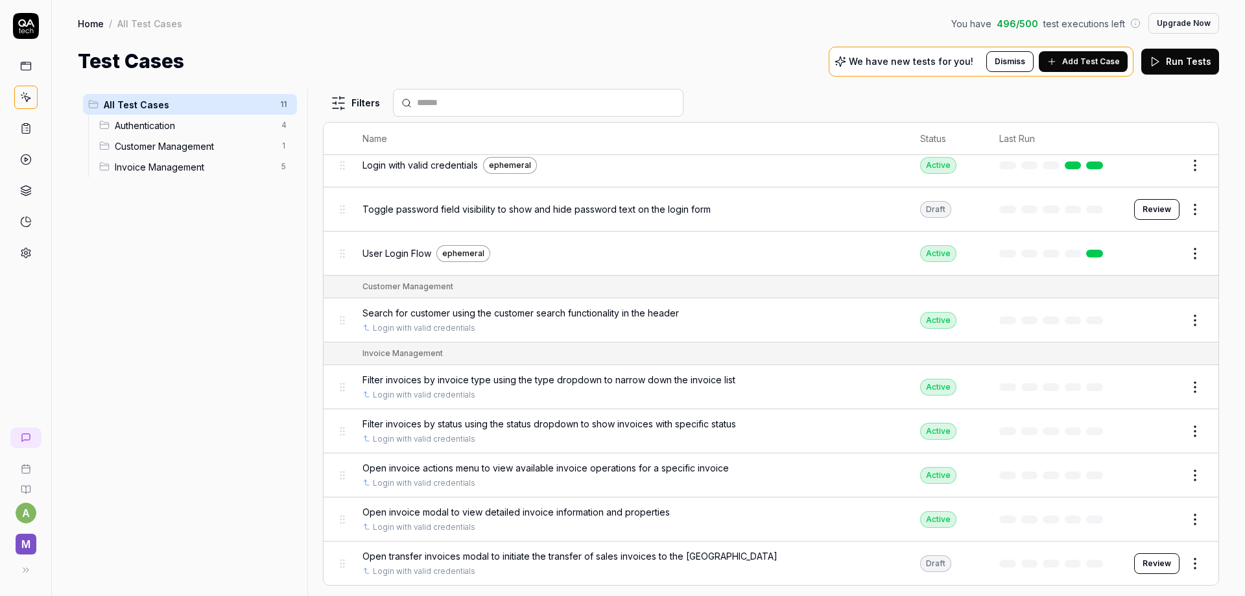
click at [1154, 322] on button "Edit" at bounding box center [1163, 320] width 31 height 21
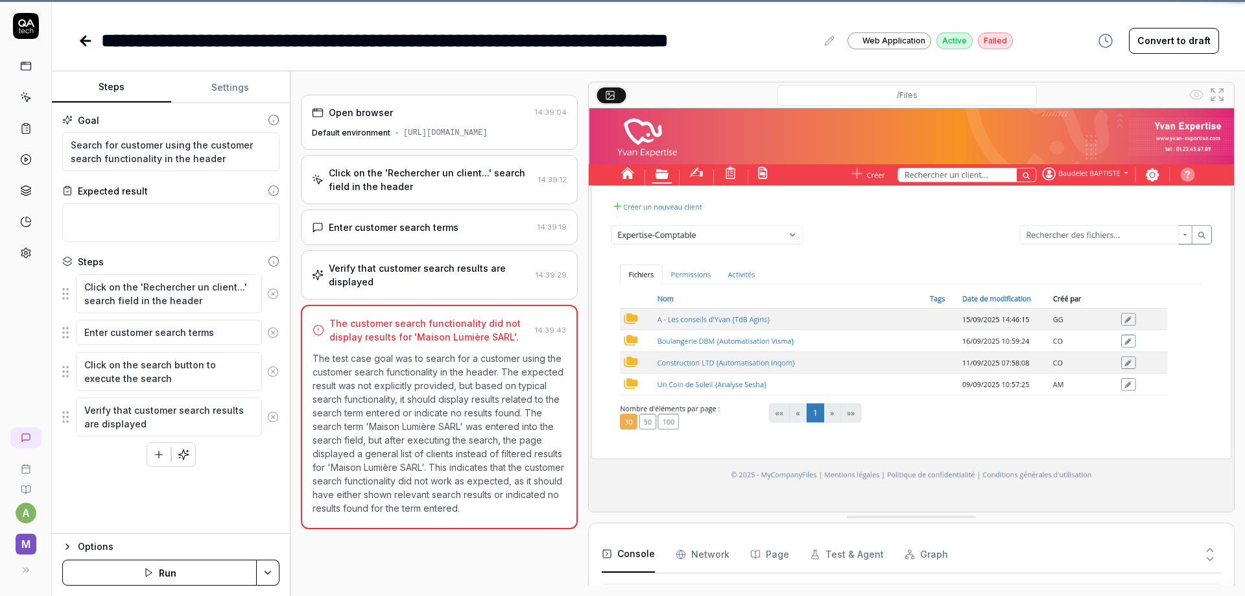
scroll to position [74, 0]
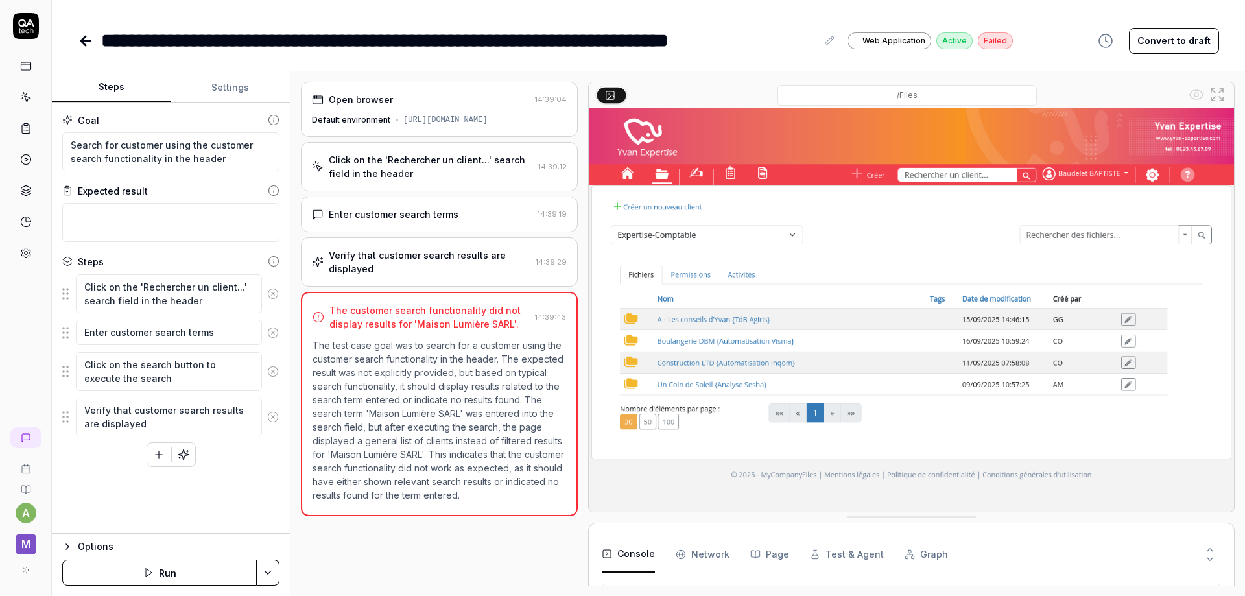
click at [1170, 56] on div "**********" at bounding box center [648, 298] width 1193 height 596
click at [1164, 45] on button "Convert to draft" at bounding box center [1174, 41] width 90 height 26
click at [89, 35] on icon at bounding box center [86, 41] width 16 height 16
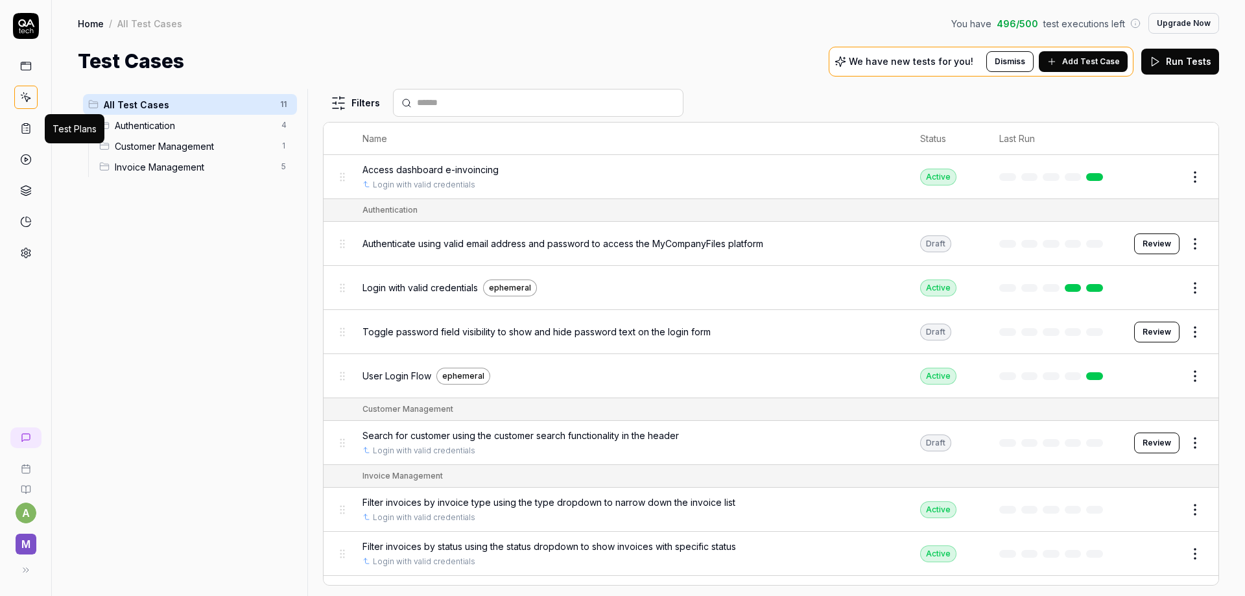
click at [24, 123] on icon at bounding box center [26, 129] width 12 height 12
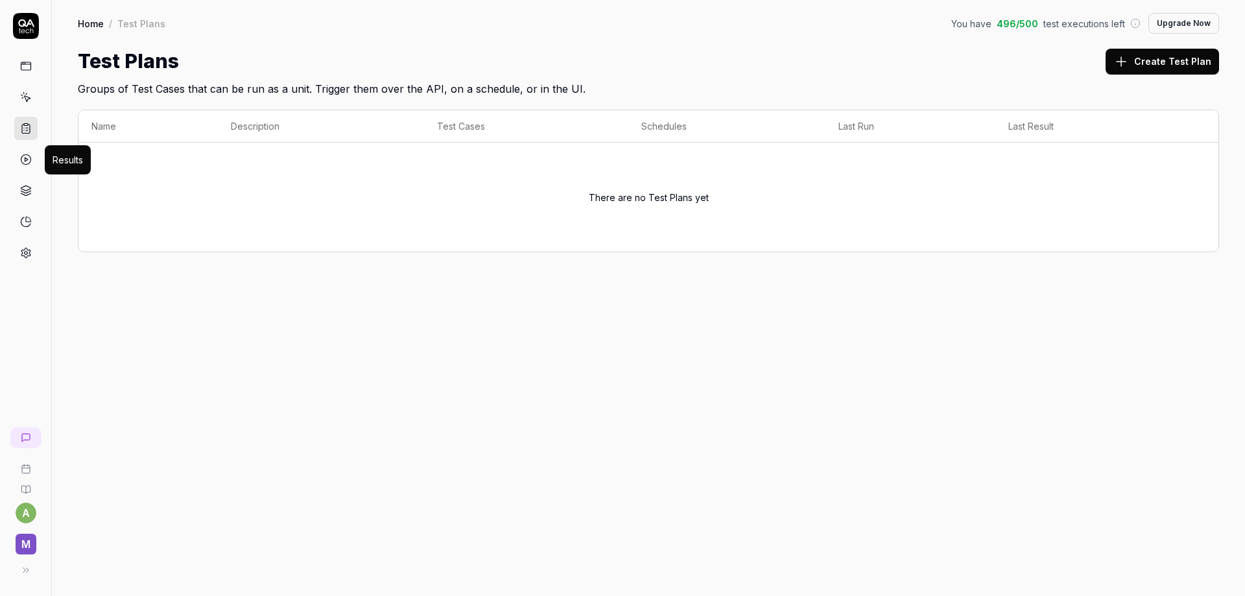
click at [27, 157] on icon at bounding box center [26, 160] width 12 height 12
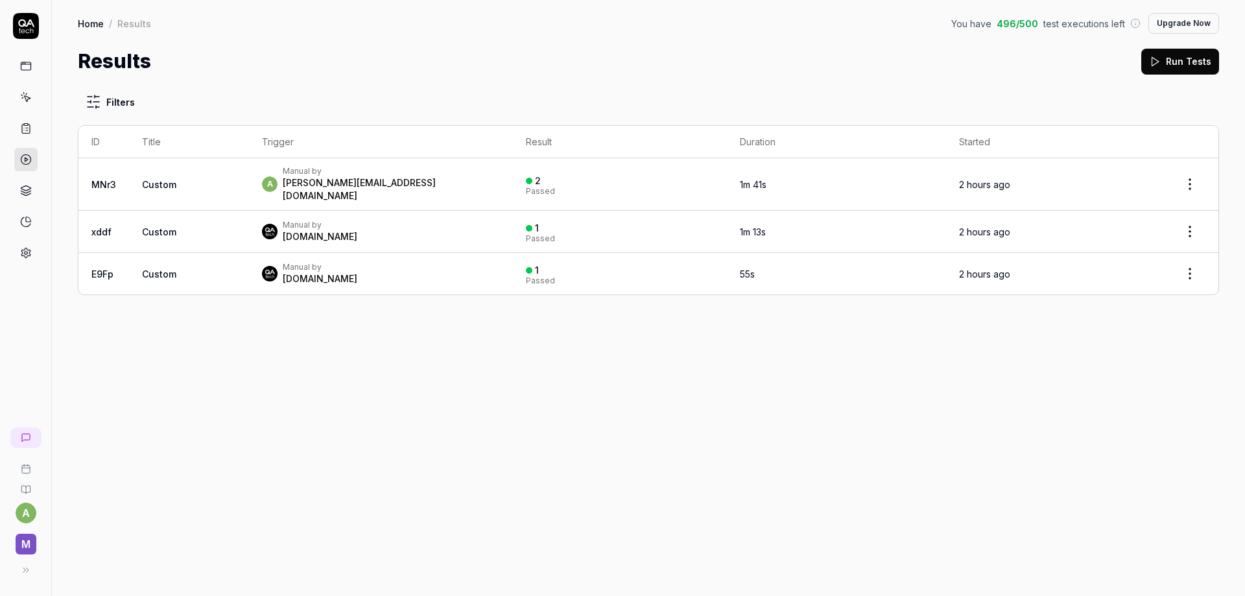
click at [1164, 63] on button "Run Tests" at bounding box center [1180, 62] width 78 height 26
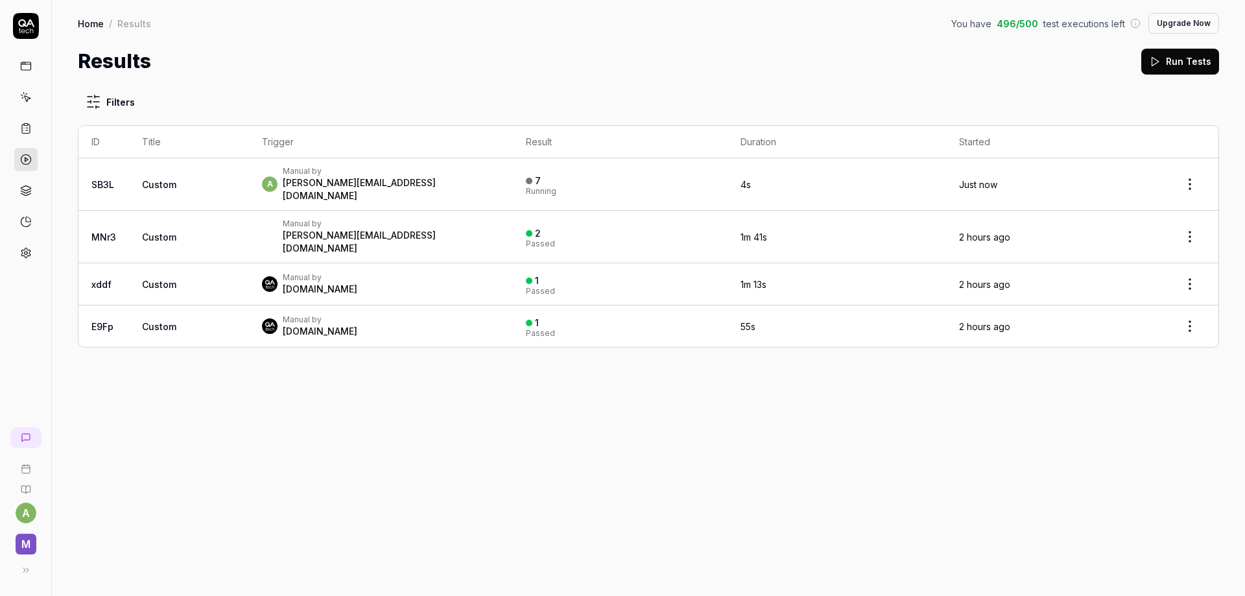
click at [97, 181] on link "SB3L" at bounding box center [102, 184] width 23 height 11
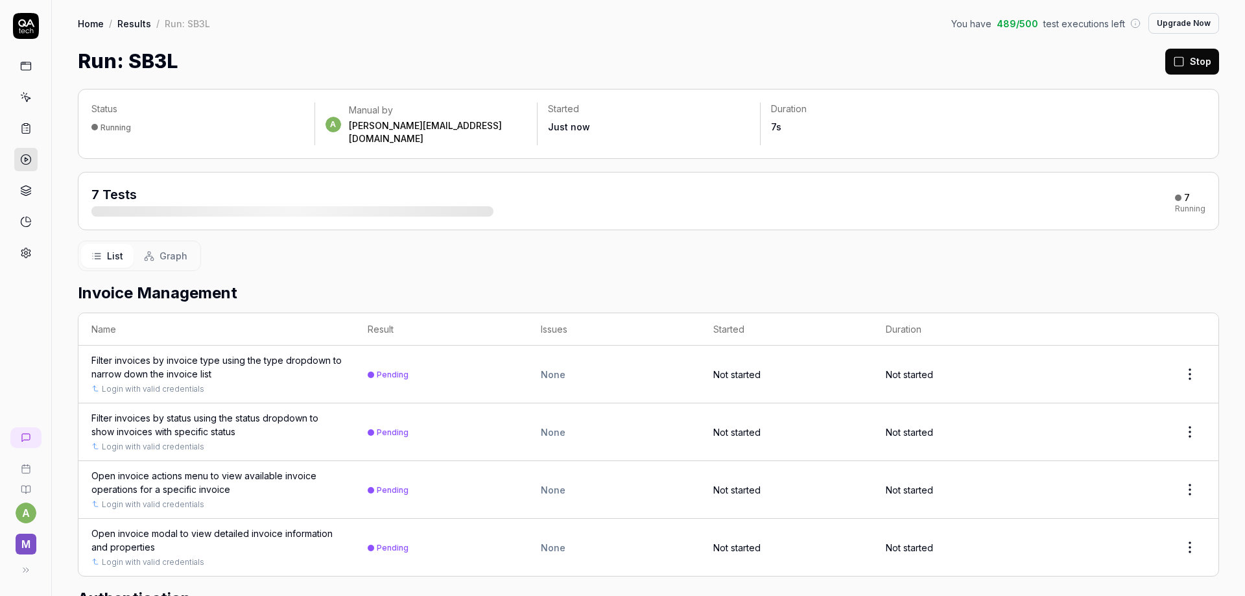
click at [23, 62] on icon at bounding box center [26, 66] width 12 height 12
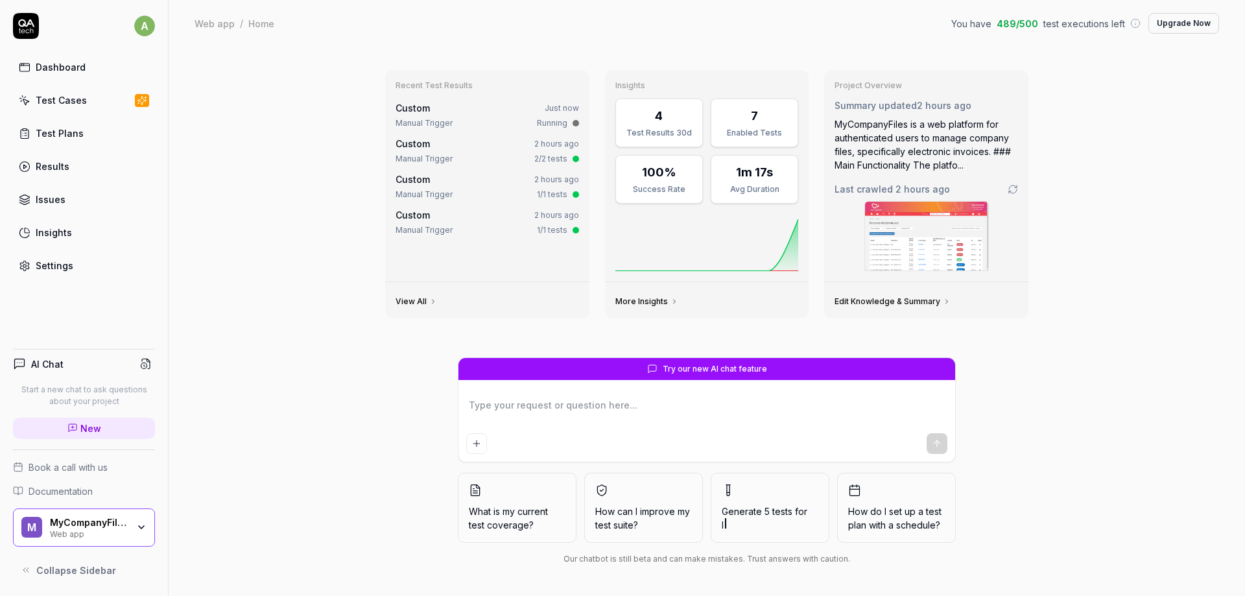
type textarea "*"
